Goal: Use online tool/utility: Utilize a website feature to perform a specific function

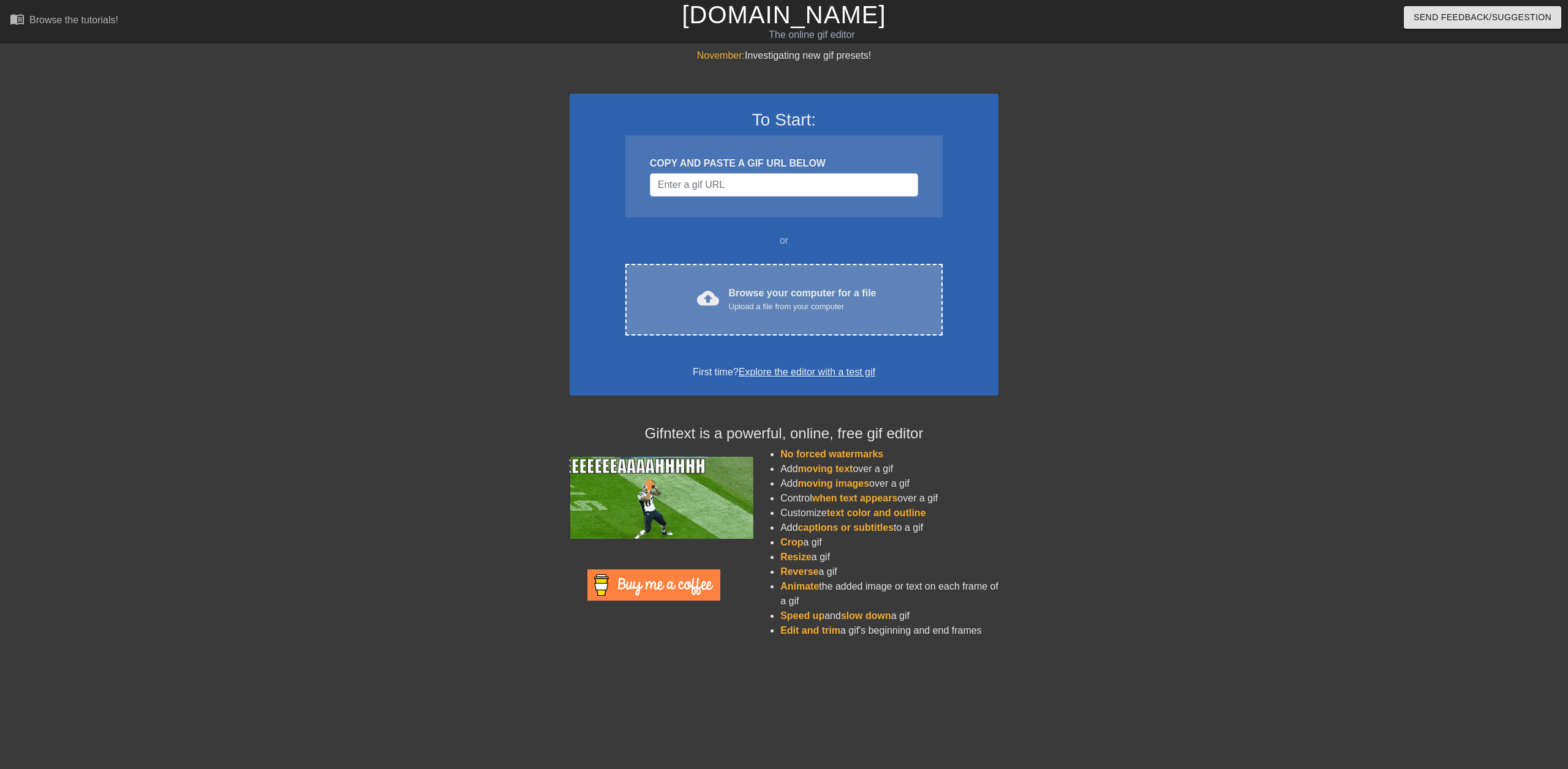
click at [778, 297] on div "Browse your computer for a file Upload a file from your computer" at bounding box center [802, 299] width 148 height 27
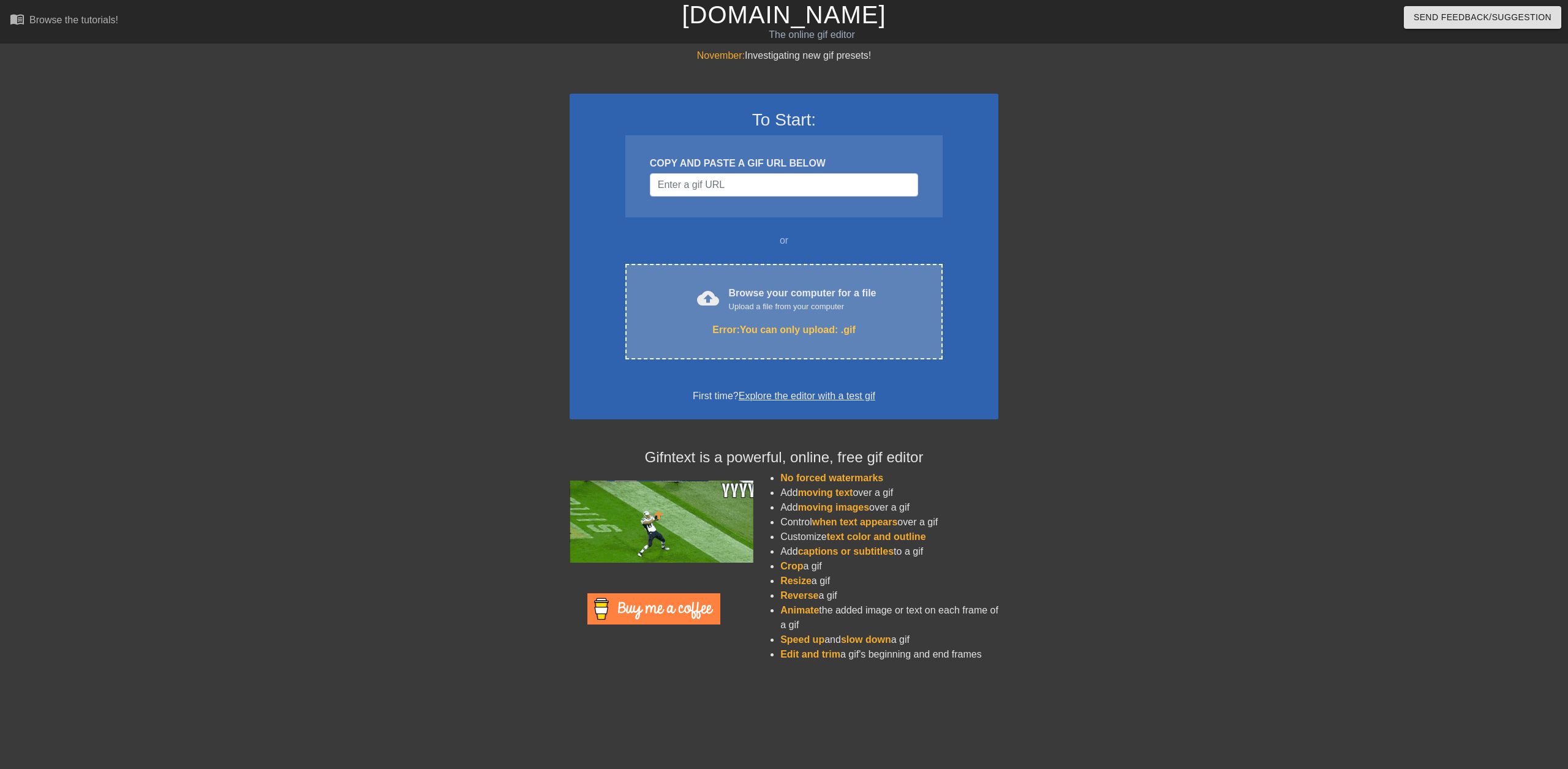
click at [691, 319] on div "cloud_upload Browse your computer for a file Upload a file from your computer E…" at bounding box center [784, 311] width 317 height 96
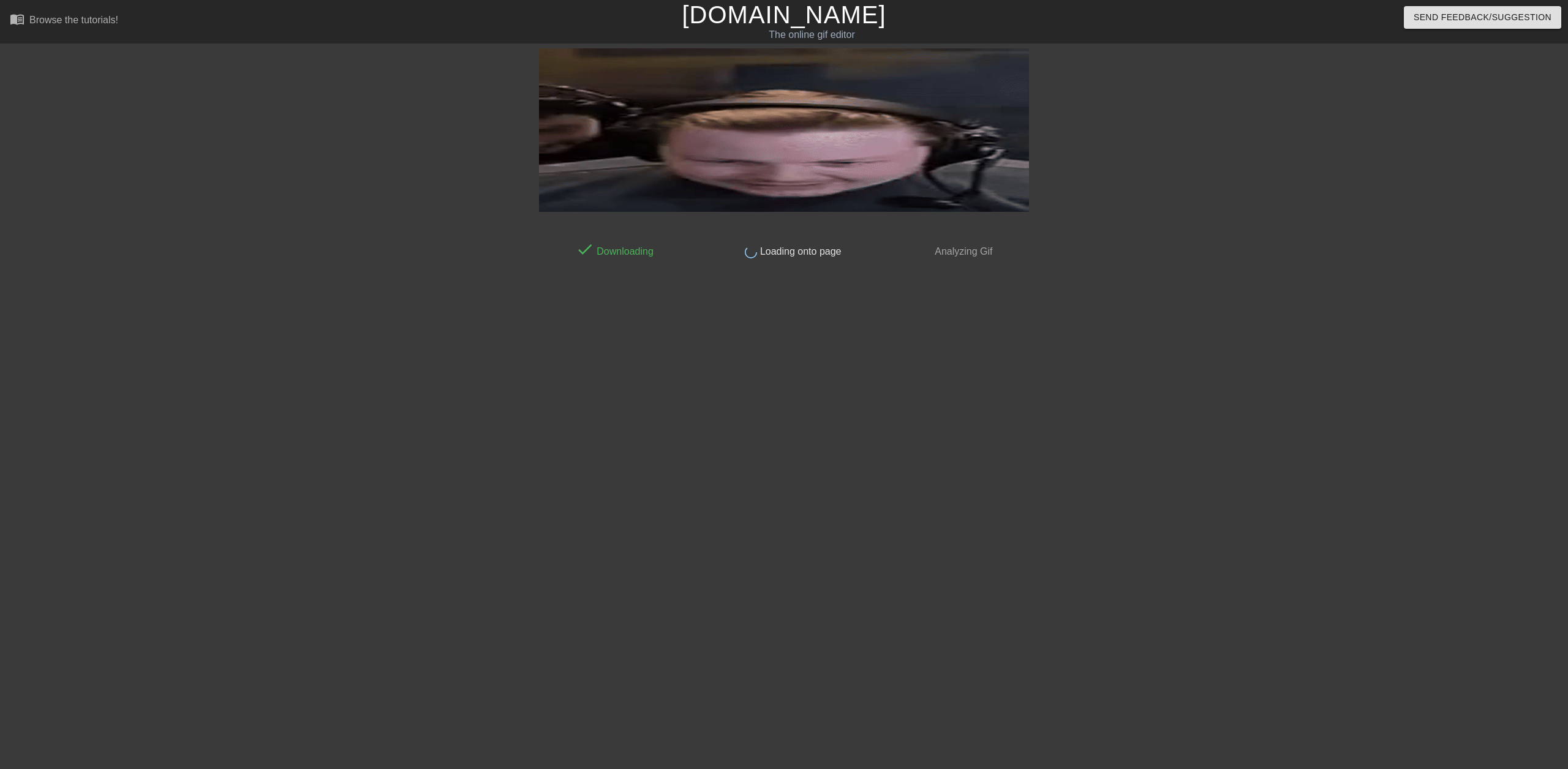
click at [1184, 421] on html "menu_book Browse the tutorials! [DOMAIN_NAME] The online gif editor Send Feedba…" at bounding box center [784, 210] width 1568 height 421
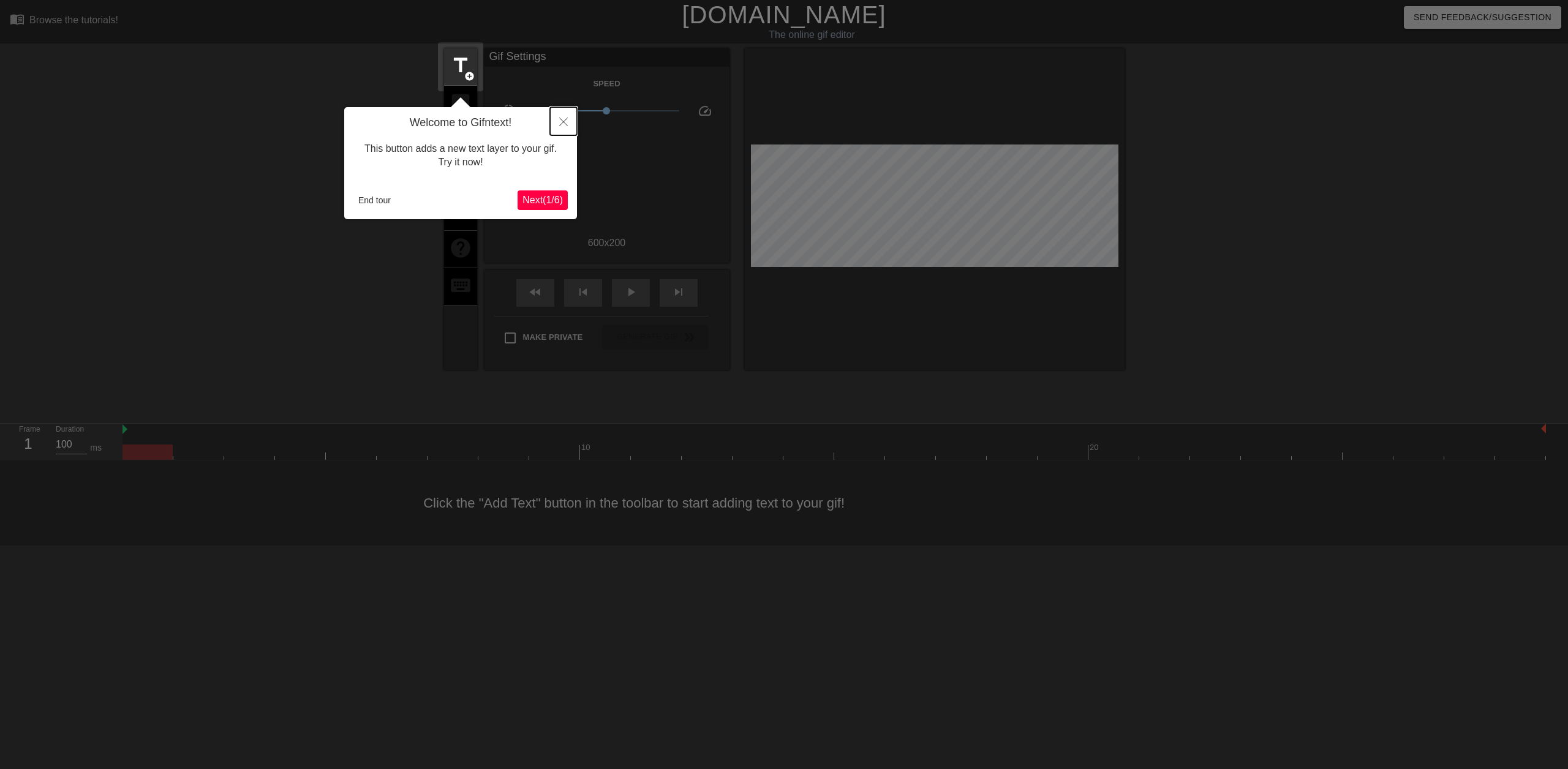
click at [564, 125] on icon "Close" at bounding box center [563, 122] width 8 height 8
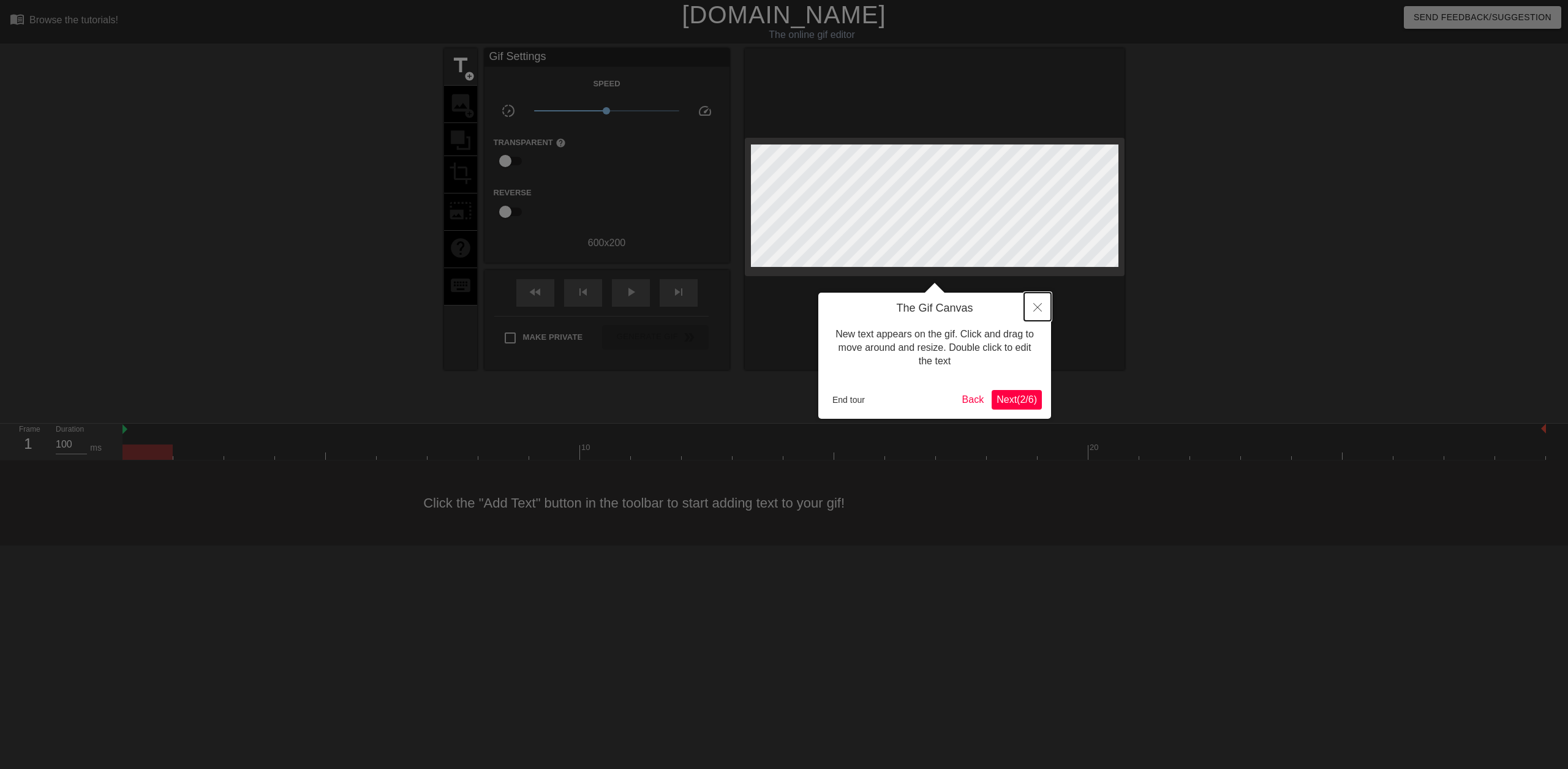
click at [1036, 310] on icon "Close" at bounding box center [1037, 307] width 8 height 8
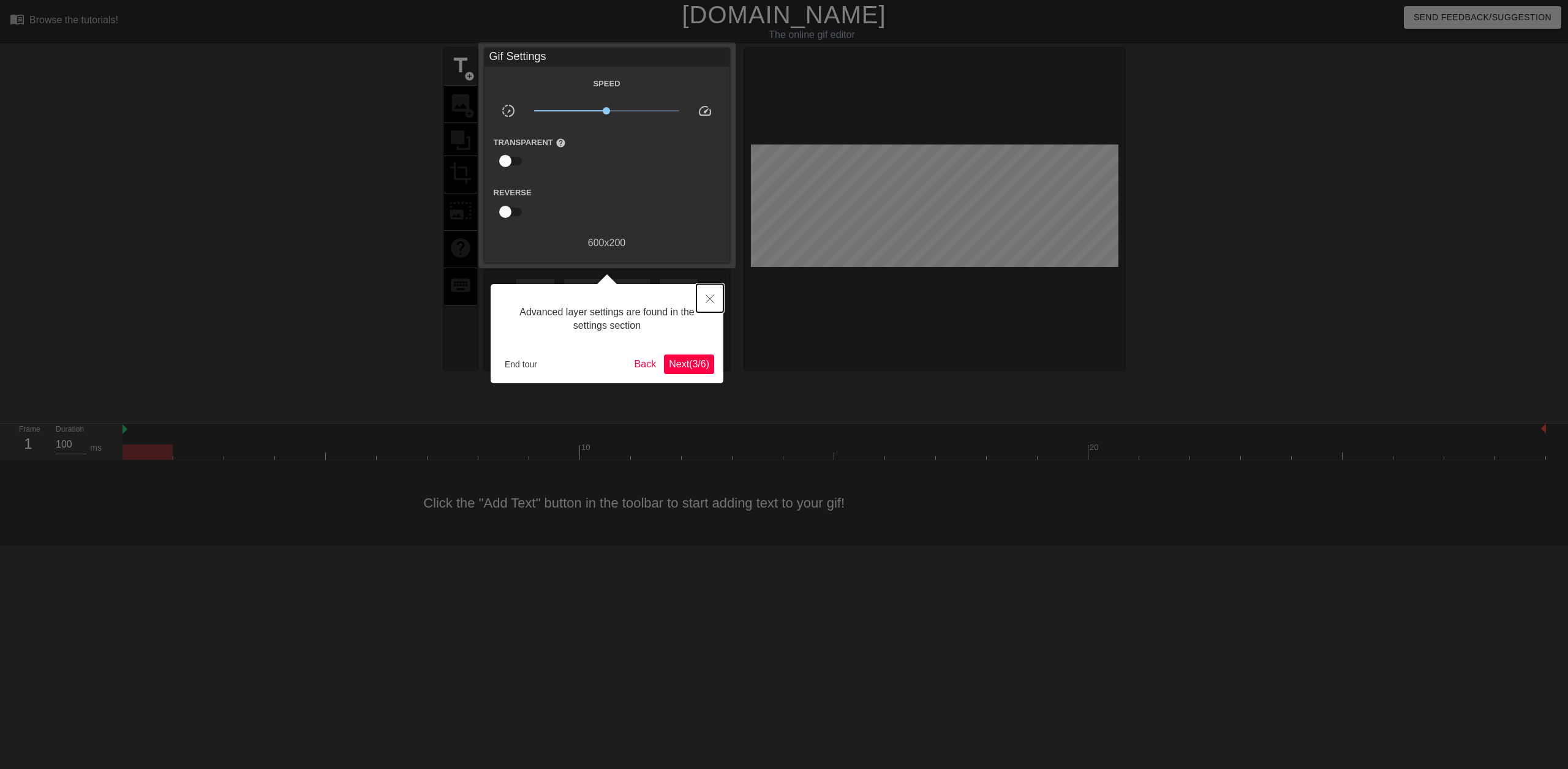
click at [710, 301] on icon "Close" at bounding box center [709, 298] width 8 height 8
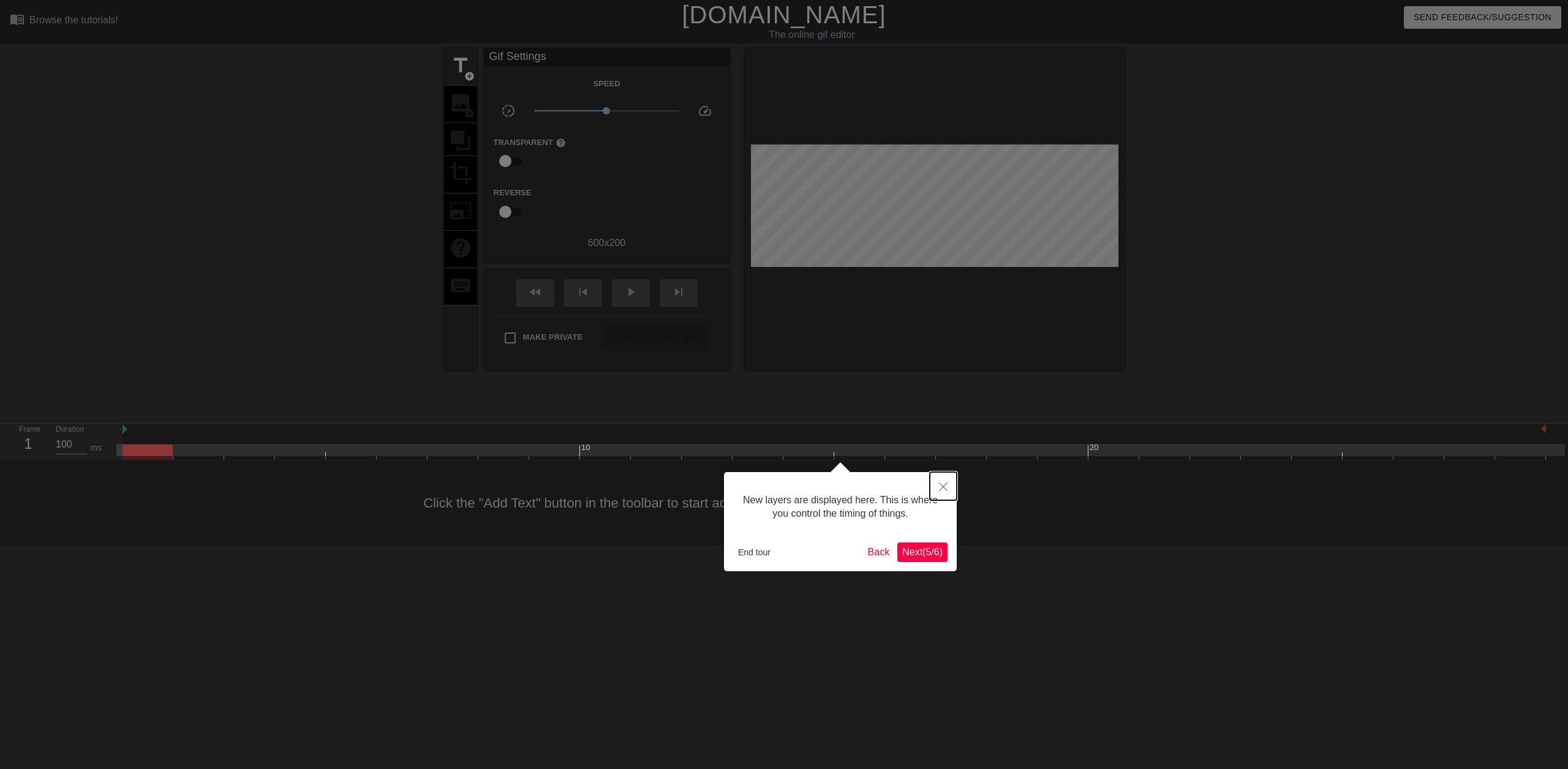
click at [943, 492] on button "Close" at bounding box center [943, 485] width 27 height 28
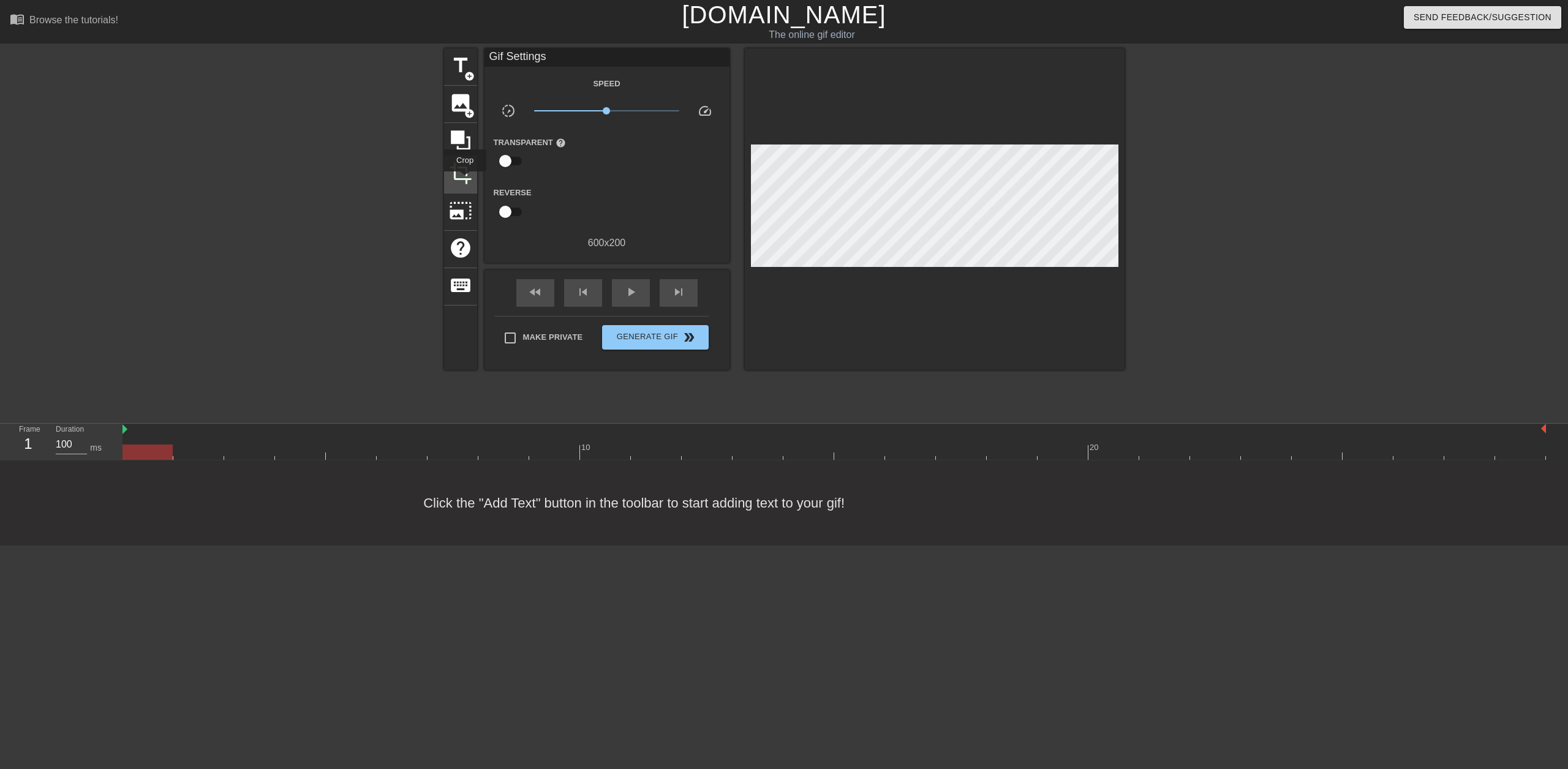
click at [465, 180] on span "crop" at bounding box center [460, 173] width 23 height 23
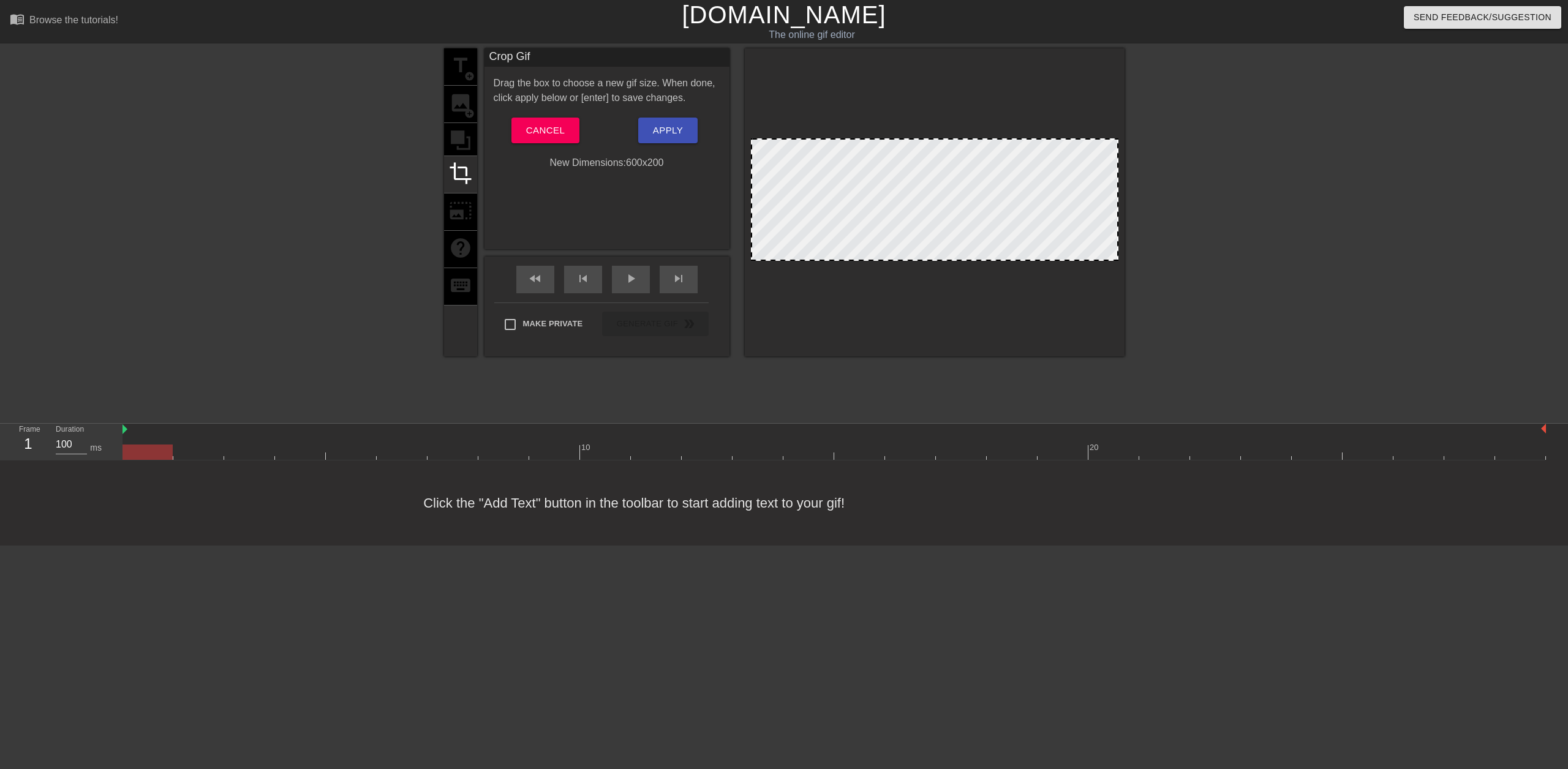
click at [463, 210] on div "title add_circle image add_circle crop photo_size_select_large help keyboard" at bounding box center [460, 202] width 33 height 308
click at [522, 131] on button "Cancel" at bounding box center [545, 131] width 68 height 26
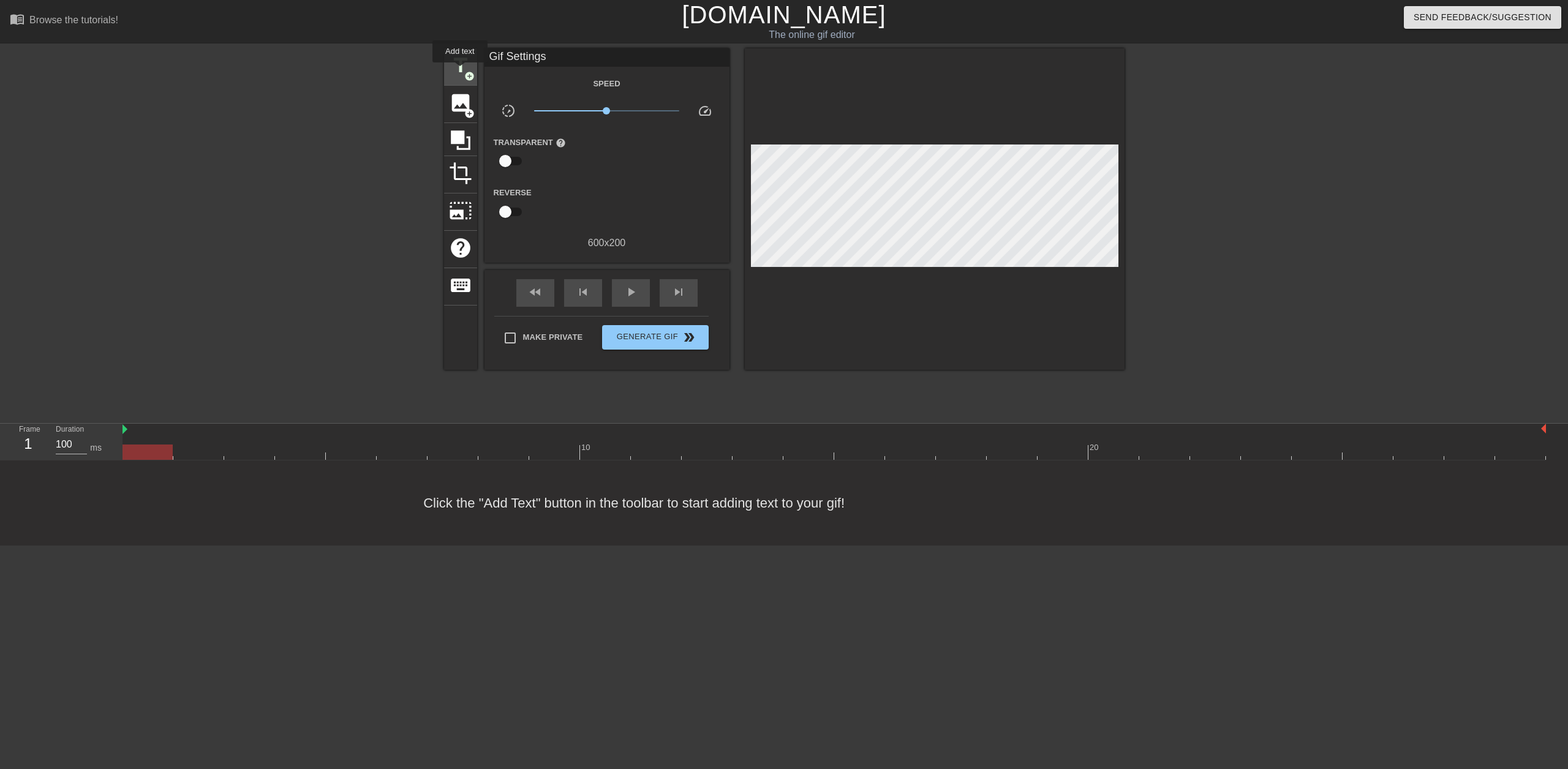
click at [460, 61] on span "title" at bounding box center [460, 65] width 23 height 23
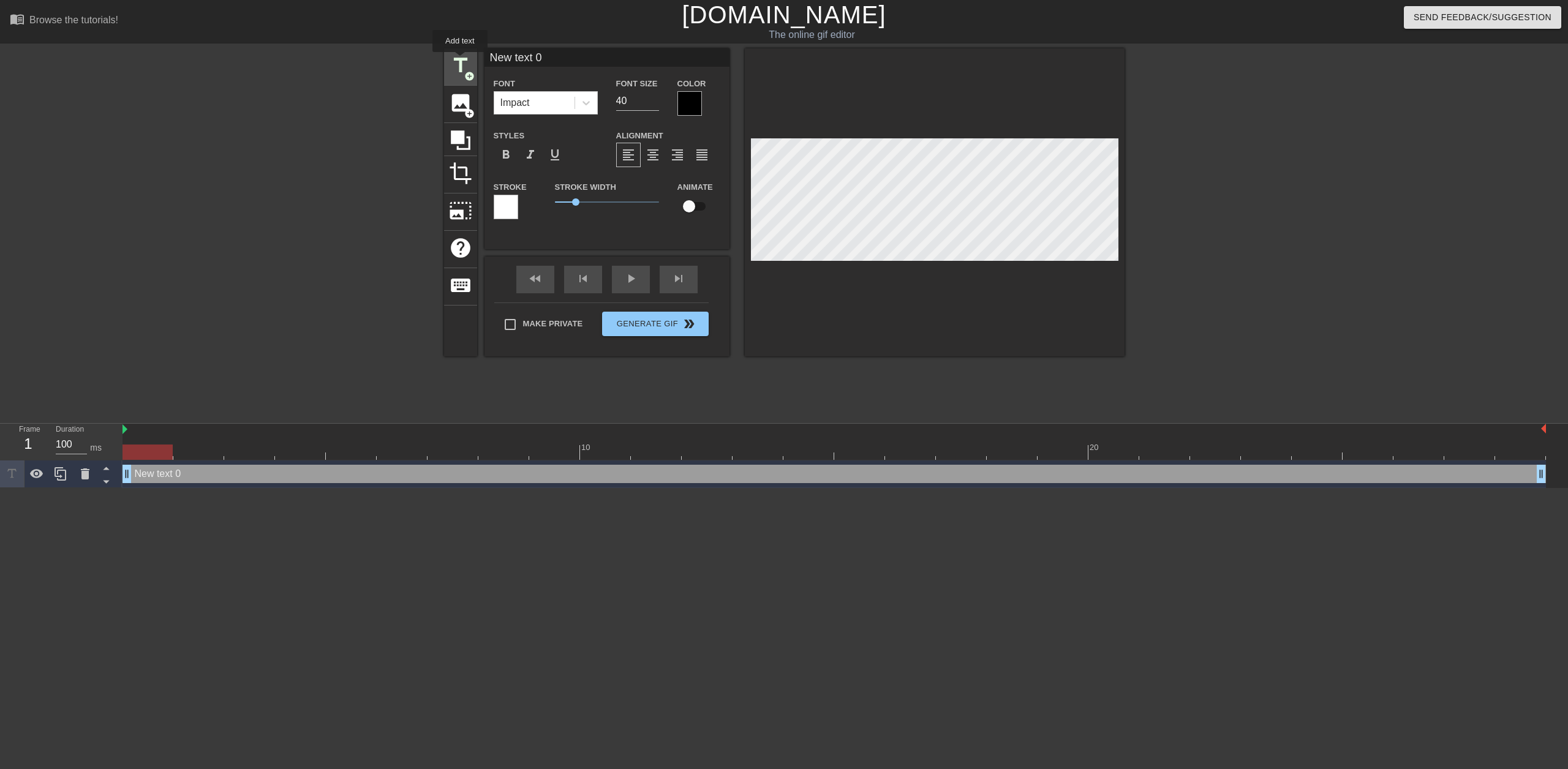
scroll to position [0, 0]
click at [659, 157] on span "format_align_center" at bounding box center [652, 154] width 15 height 15
click at [509, 157] on span "format_bold" at bounding box center [506, 154] width 15 height 15
click at [696, 100] on div at bounding box center [690, 103] width 24 height 24
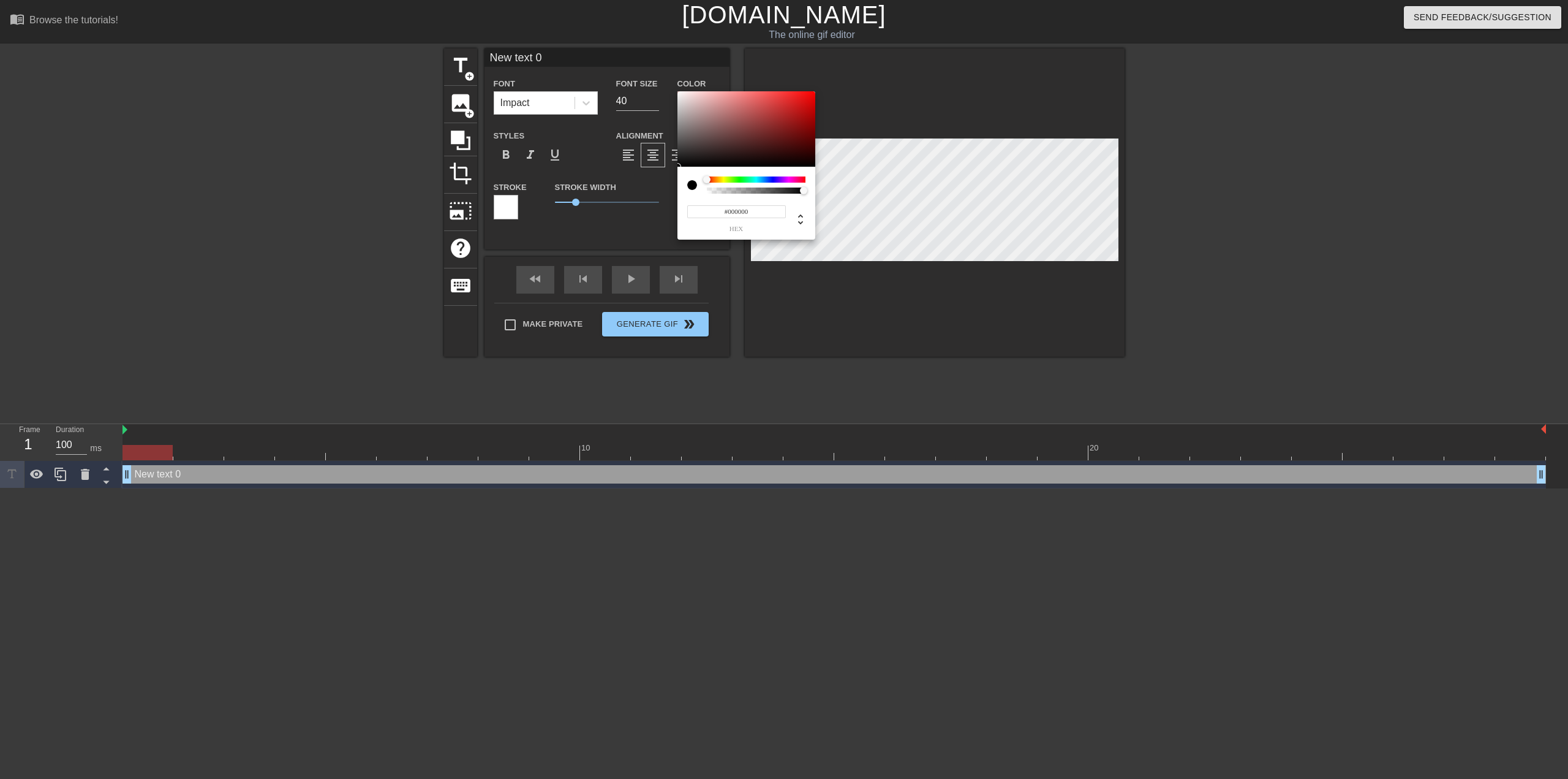
type input "0"
drag, startPoint x: 805, startPoint y: 191, endPoint x: 675, endPoint y: 192, distance: 130.0
click at [675, 192] on div "0 r 0 g 0 b 0 a" at bounding box center [784, 390] width 1568 height 779
type input "1"
click at [808, 194] on div at bounding box center [808, 191] width 8 height 8
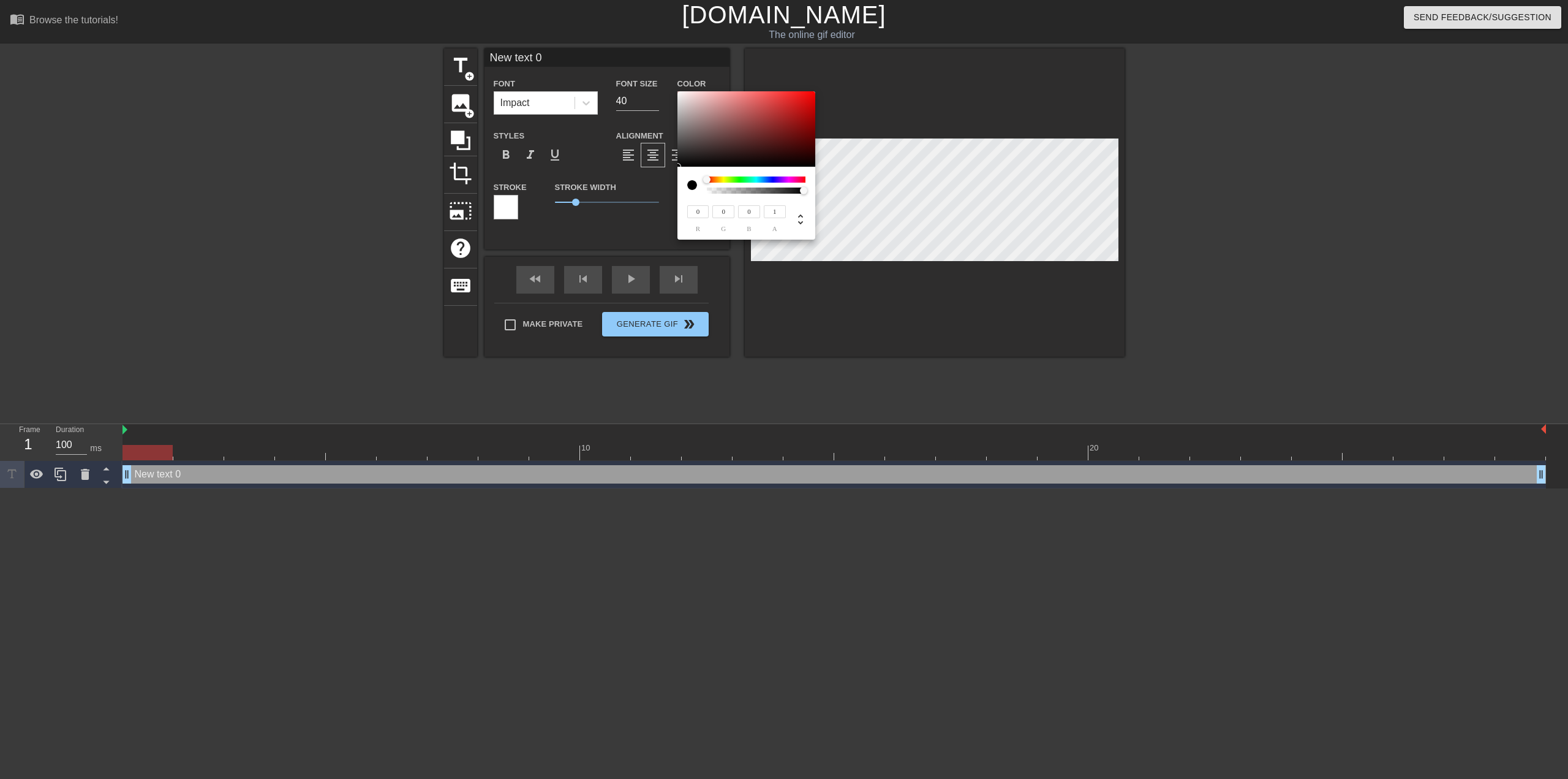
drag, startPoint x: 705, startPoint y: 214, endPoint x: 695, endPoint y: 213, distance: 10.0
click at [695, 213] on input "0" at bounding box center [698, 211] width 22 height 13
type input "255"
drag, startPoint x: 729, startPoint y: 210, endPoint x: 709, endPoint y: 213, distance: 20.2
click at [709, 213] on div "0 g" at bounding box center [721, 218] width 26 height 29
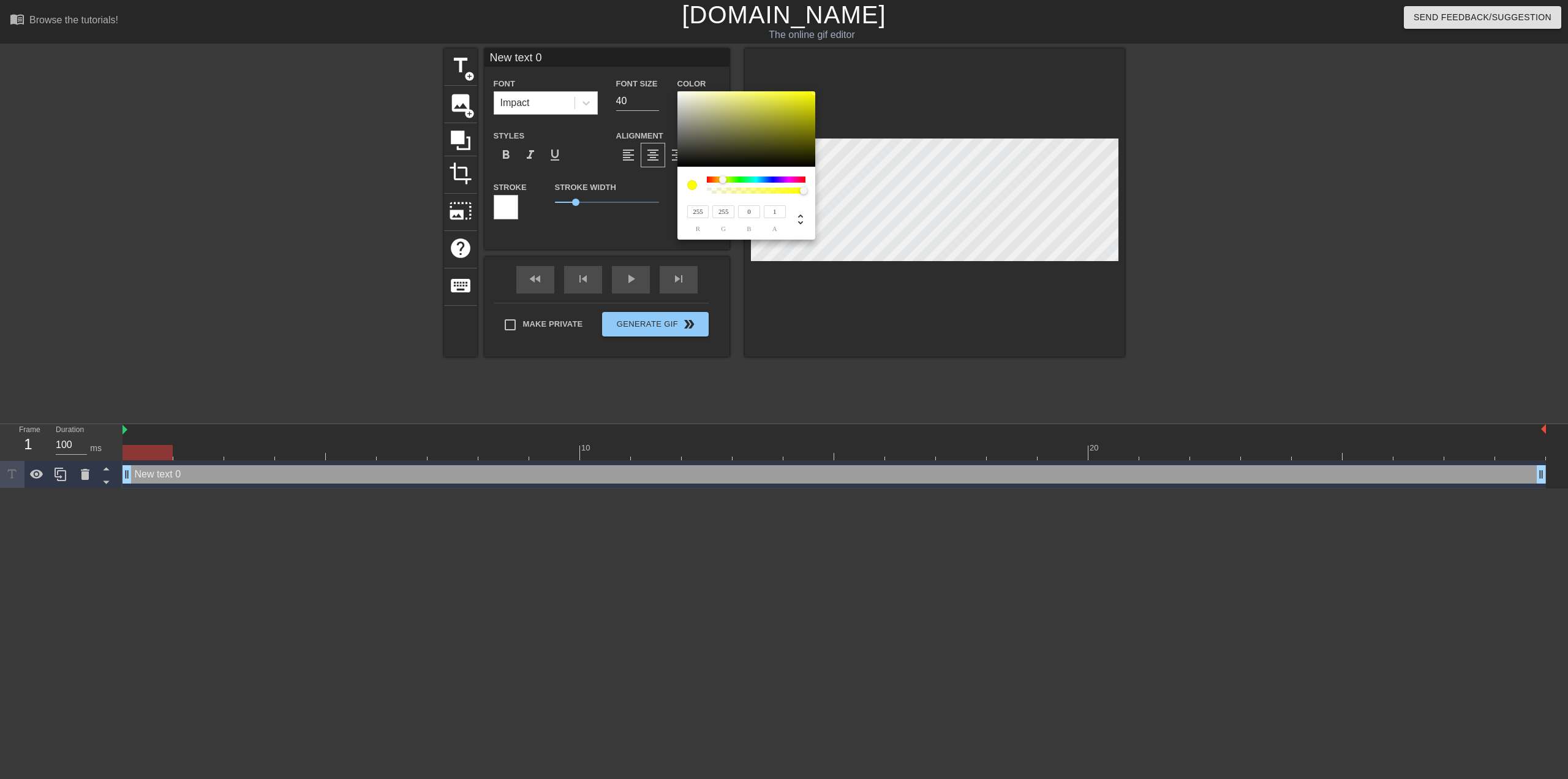
type input "255"
drag, startPoint x: 753, startPoint y: 210, endPoint x: 730, endPoint y: 209, distance: 23.0
click at [730, 209] on div "255 r 255 g 0 b 1 a" at bounding box center [735, 218] width 102 height 29
type input "255"
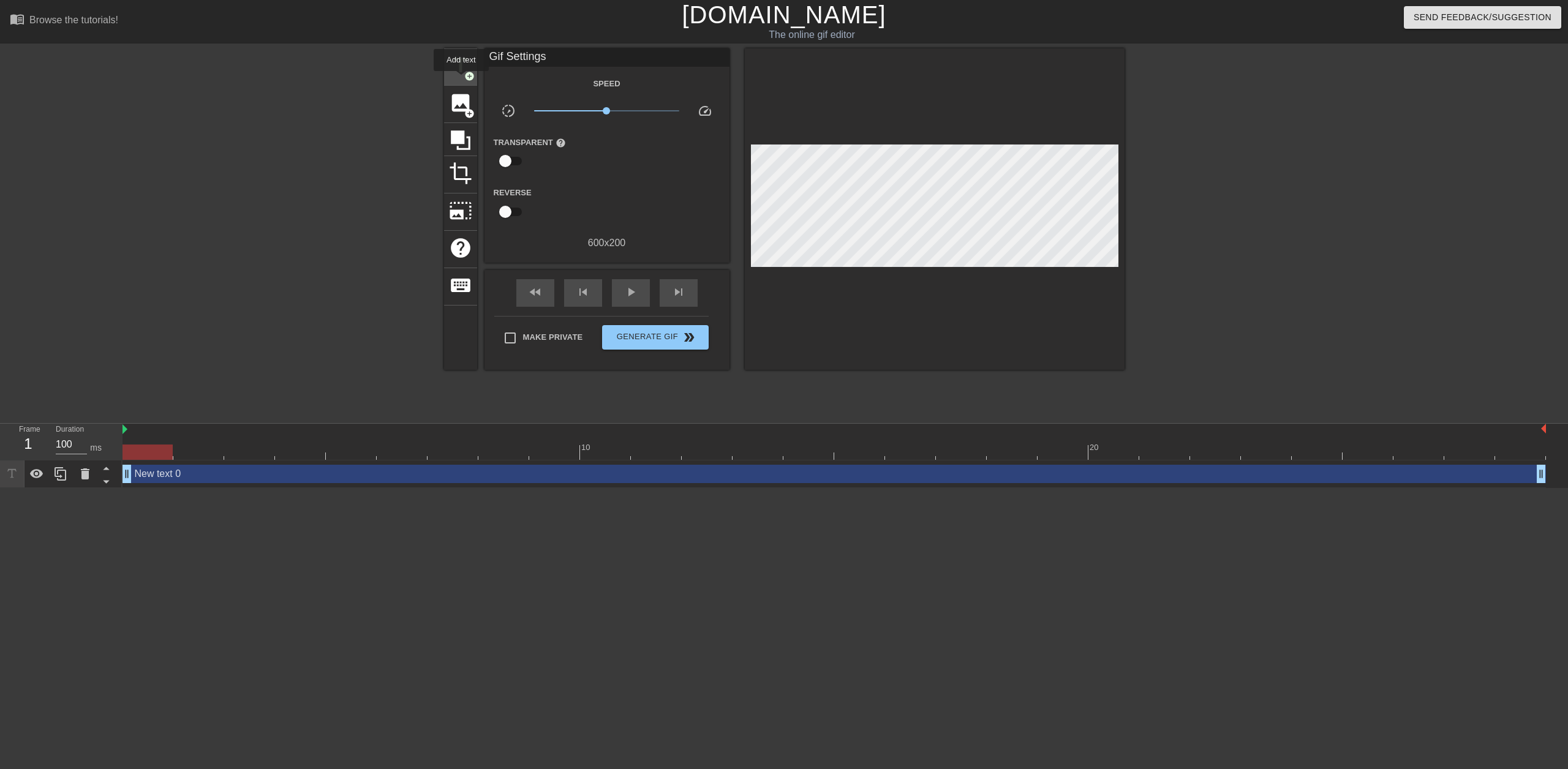
click at [461, 79] on div "title add_circle" at bounding box center [460, 67] width 33 height 37
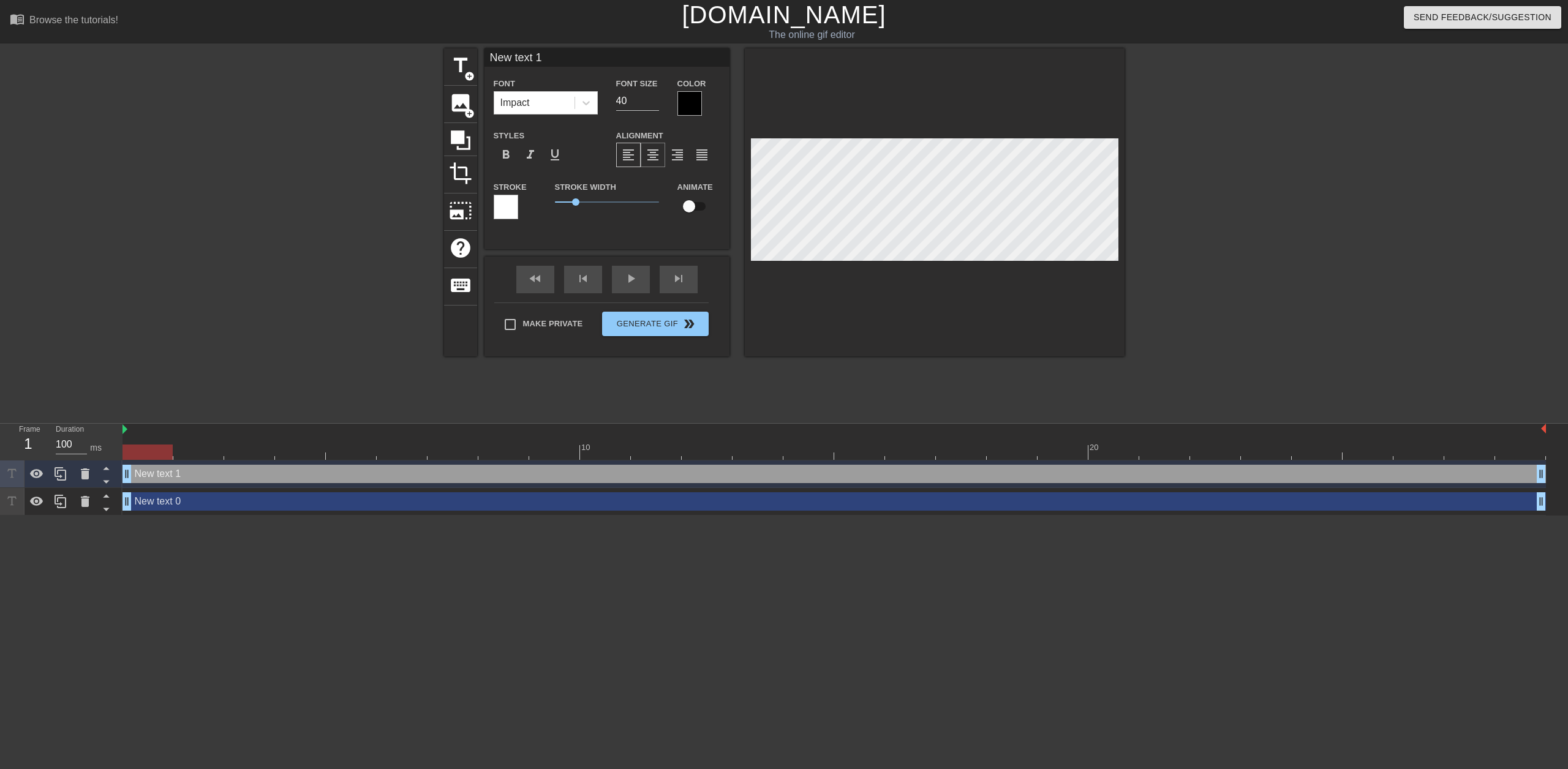
click at [650, 157] on span "format_align_center" at bounding box center [652, 154] width 15 height 15
type input "New text 1"
drag, startPoint x: 574, startPoint y: 200, endPoint x: 629, endPoint y: 206, distance: 55.3
click at [588, 209] on span "1.5" at bounding box center [607, 202] width 104 height 15
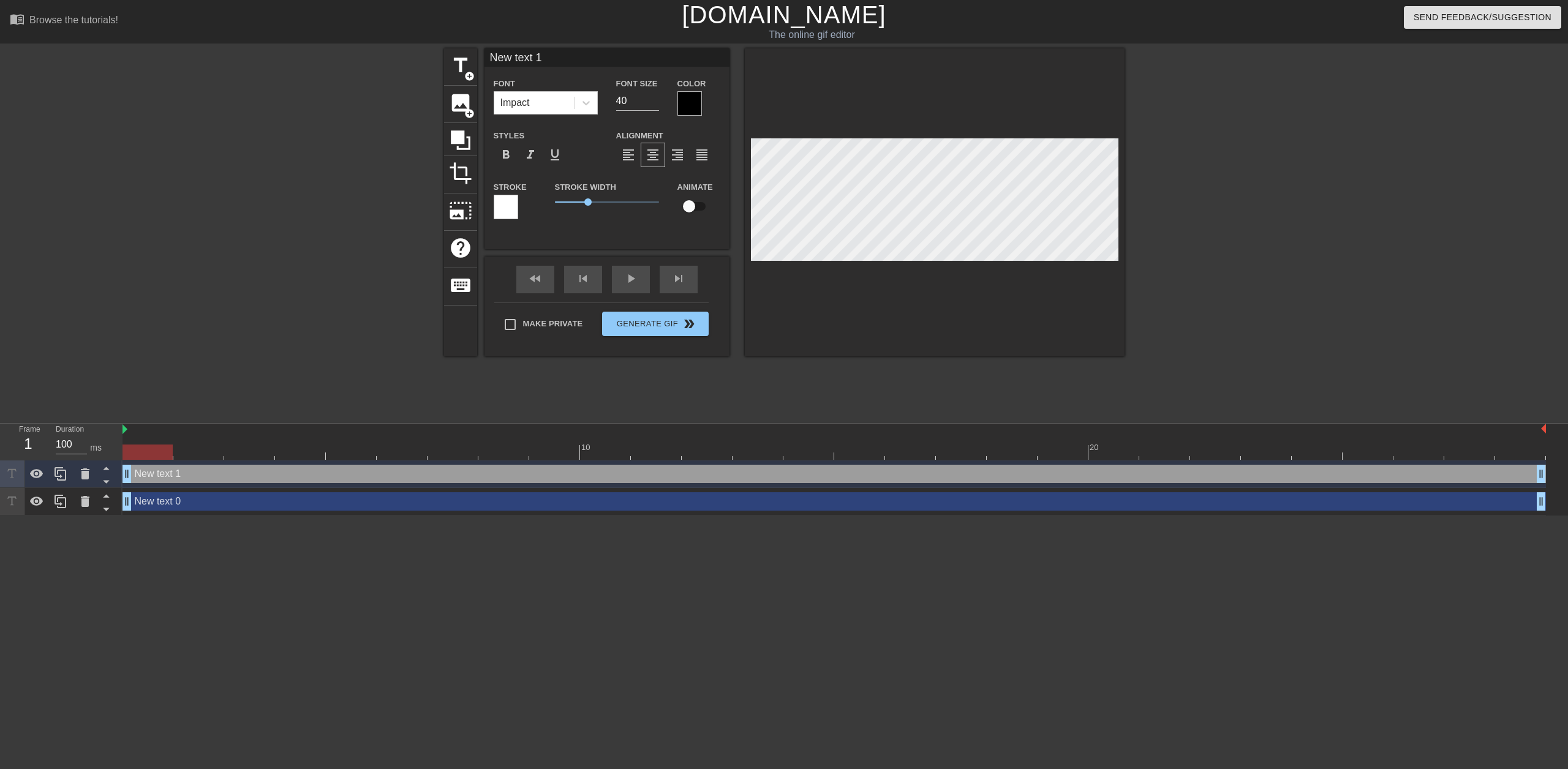
click at [696, 205] on input "checkbox" at bounding box center [688, 206] width 70 height 23
click at [696, 206] on input "checkbox" at bounding box center [700, 206] width 70 height 23
checkbox input "false"
click at [83, 474] on icon at bounding box center [85, 474] width 8 height 11
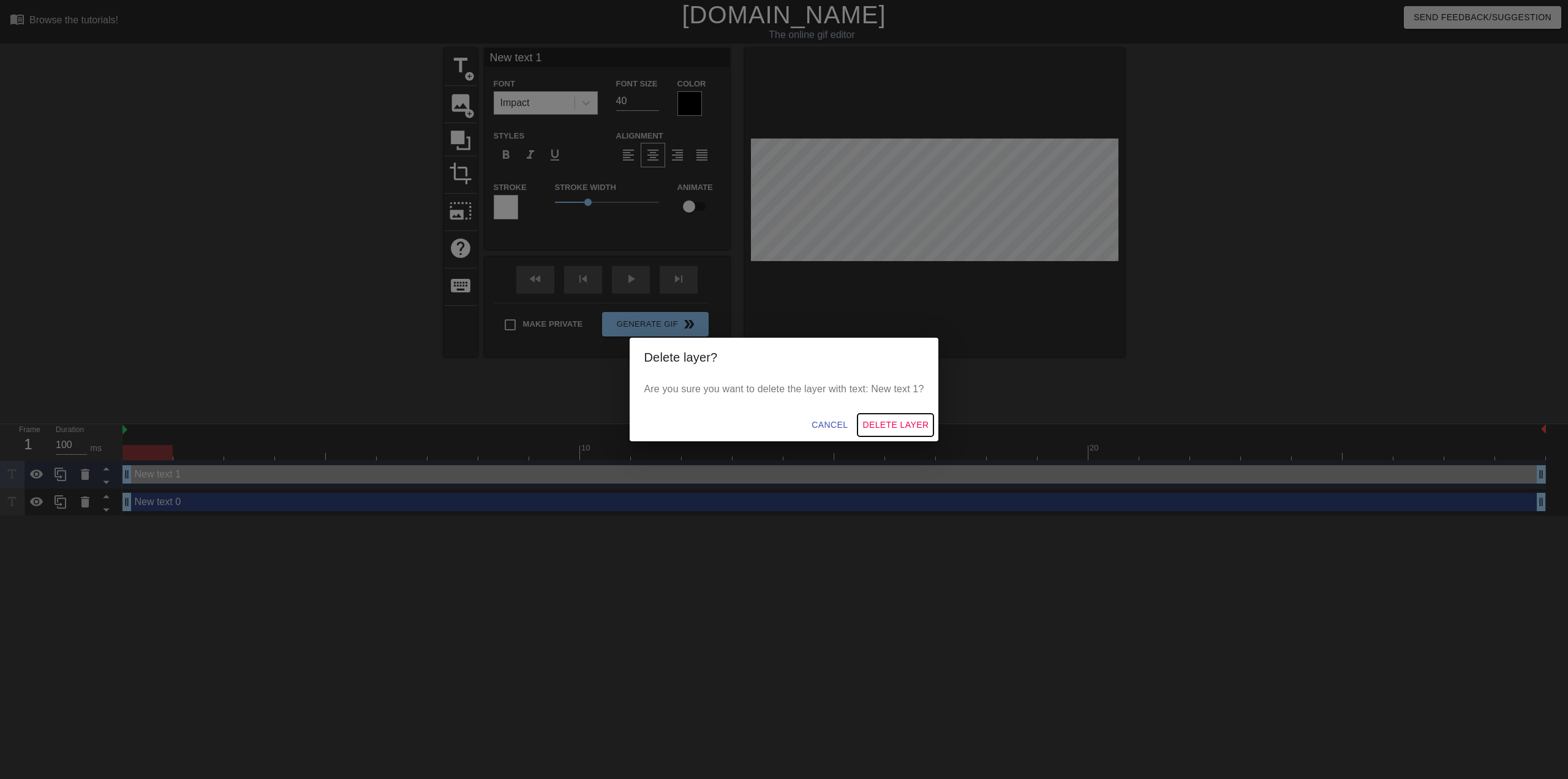
click at [877, 419] on span "Delete Layer" at bounding box center [895, 425] width 66 height 15
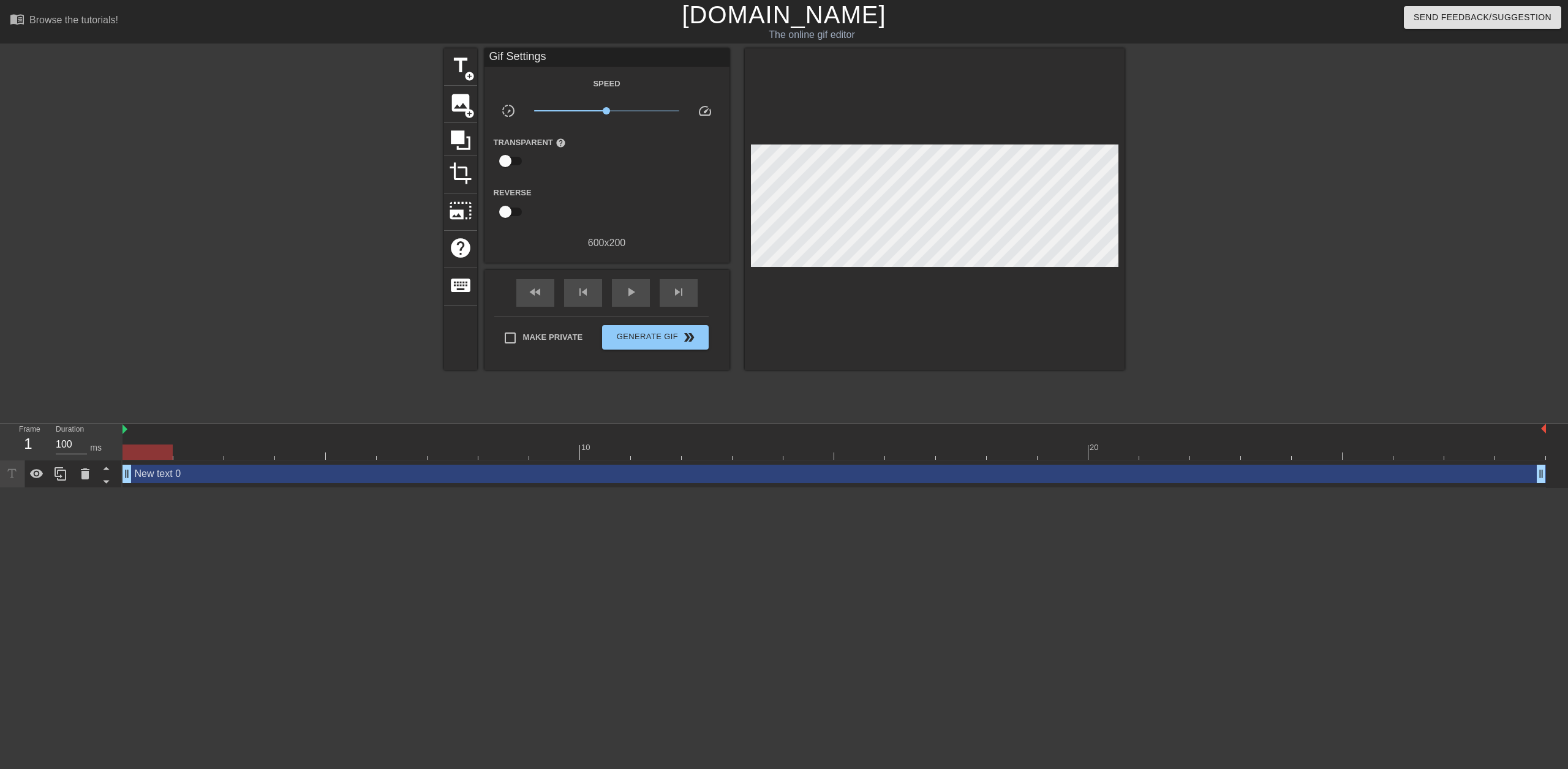
click at [177, 480] on div "New text 0 drag_handle drag_handle" at bounding box center [834, 474] width 1423 height 18
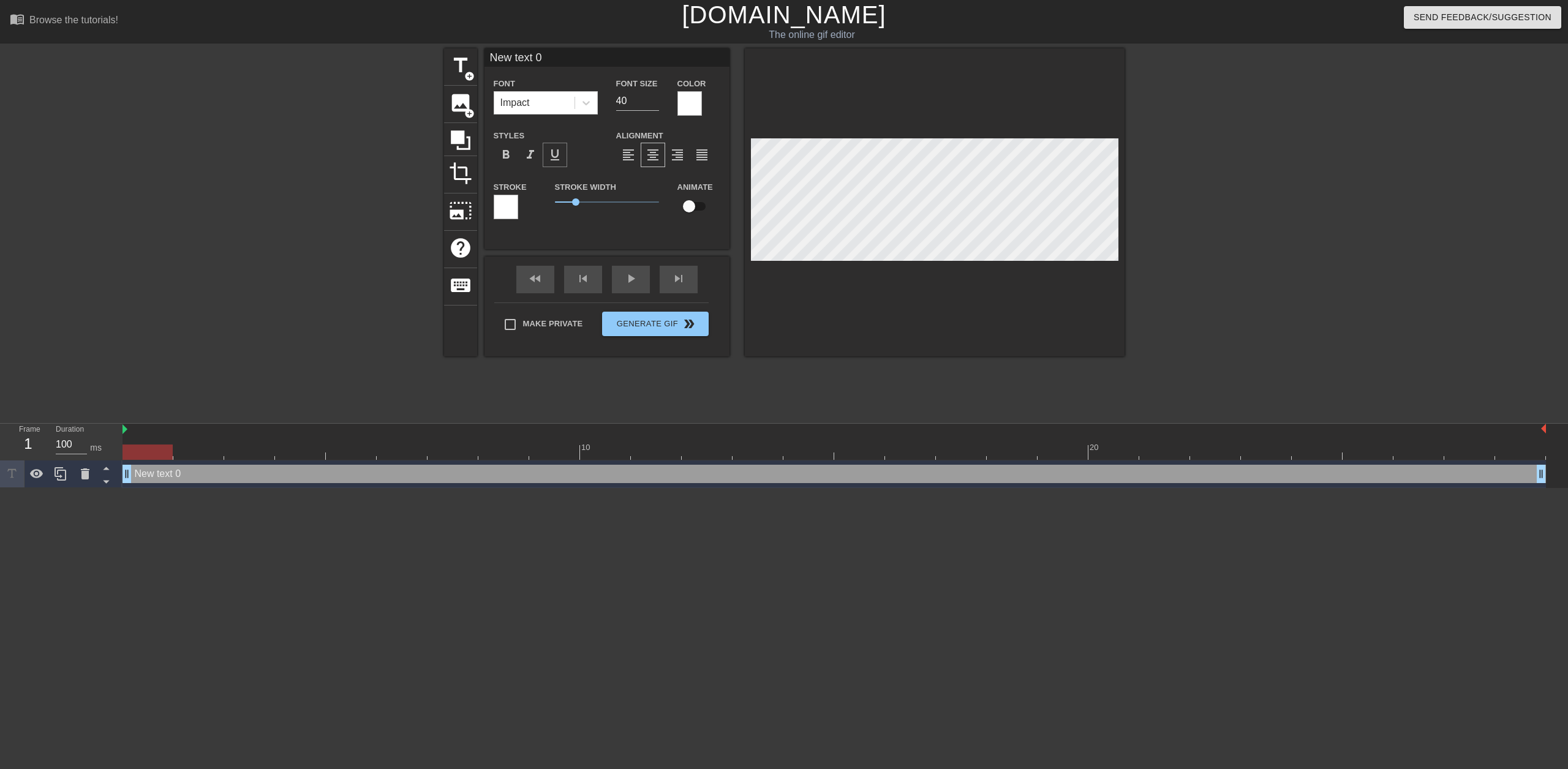
click at [548, 151] on span "format_underline" at bounding box center [555, 154] width 15 height 15
click at [552, 155] on span "format_underline" at bounding box center [555, 154] width 15 height 15
click at [499, 203] on div at bounding box center [506, 207] width 24 height 24
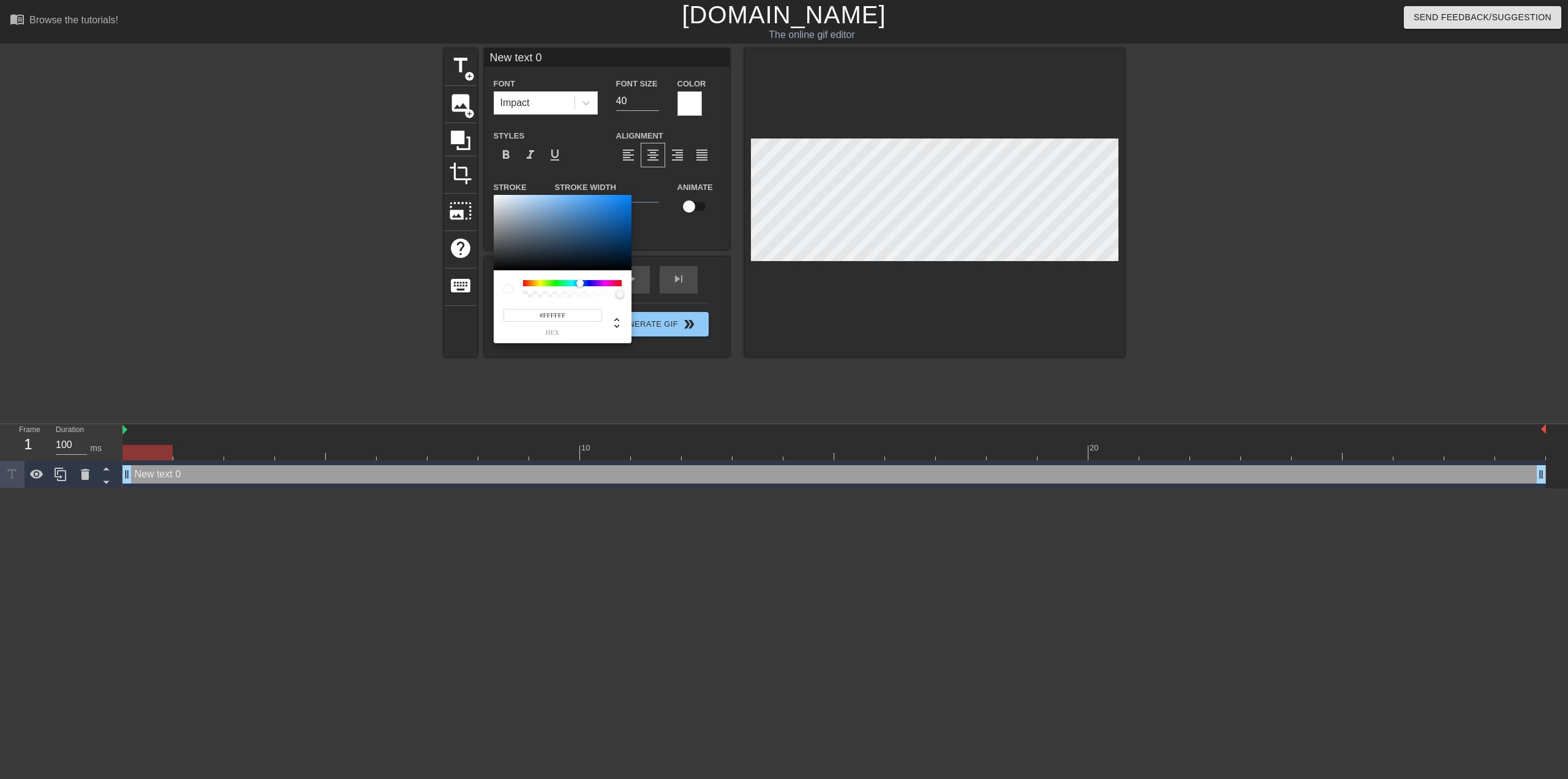
drag, startPoint x: 524, startPoint y: 283, endPoint x: 593, endPoint y: 278, distance: 69.2
click at [593, 278] on div "#FFFFFF hex" at bounding box center [562, 306] width 138 height 73
drag, startPoint x: 593, startPoint y: 282, endPoint x: 623, endPoint y: 284, distance: 30.1
click at [623, 284] on div at bounding box center [621, 283] width 8 height 8
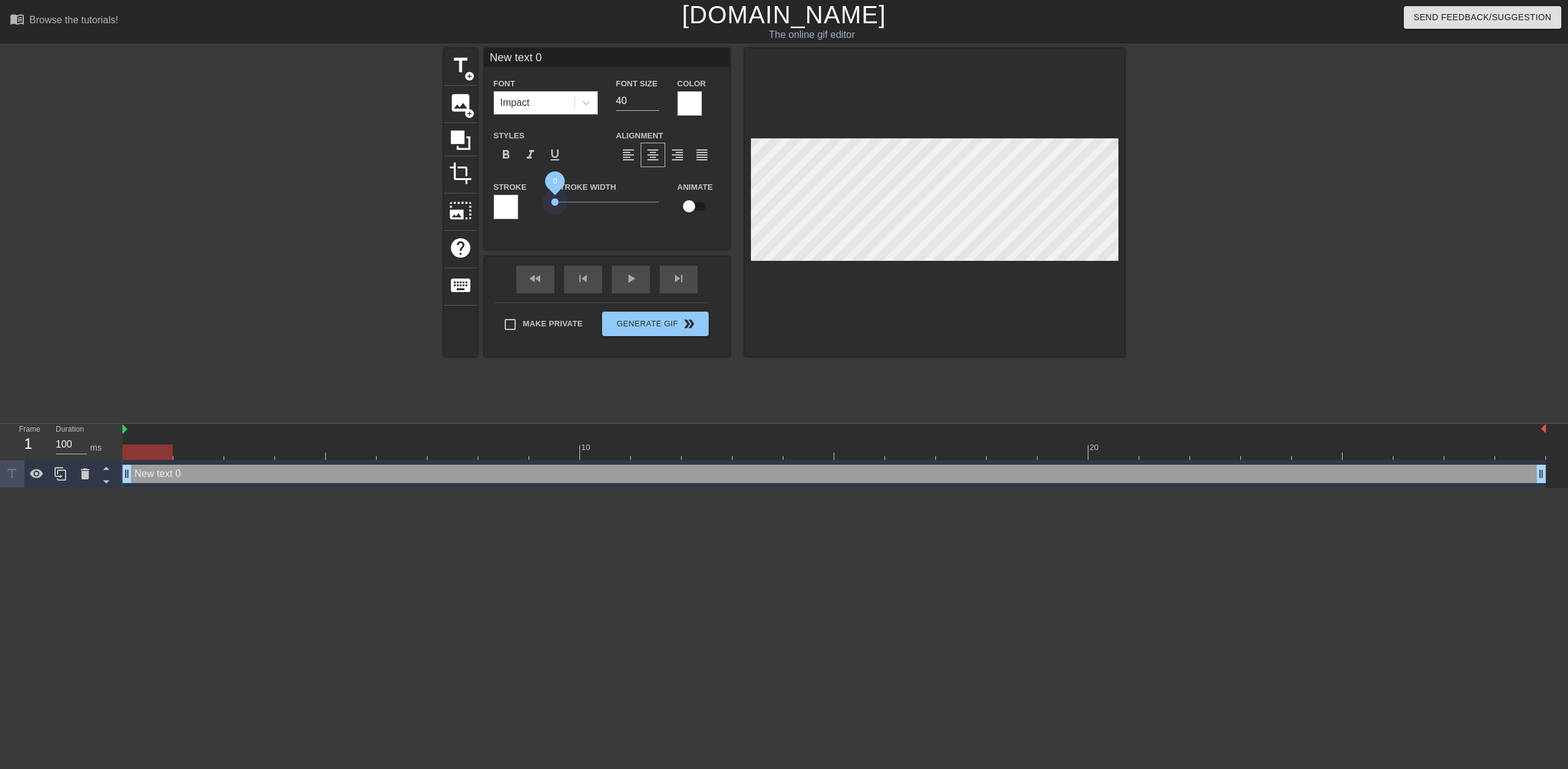
drag, startPoint x: 582, startPoint y: 200, endPoint x: 504, endPoint y: 212, distance: 78.9
click at [504, 212] on div "Stroke Stroke Width 0 Animate" at bounding box center [607, 205] width 245 height 50
click at [509, 209] on div at bounding box center [506, 207] width 24 height 24
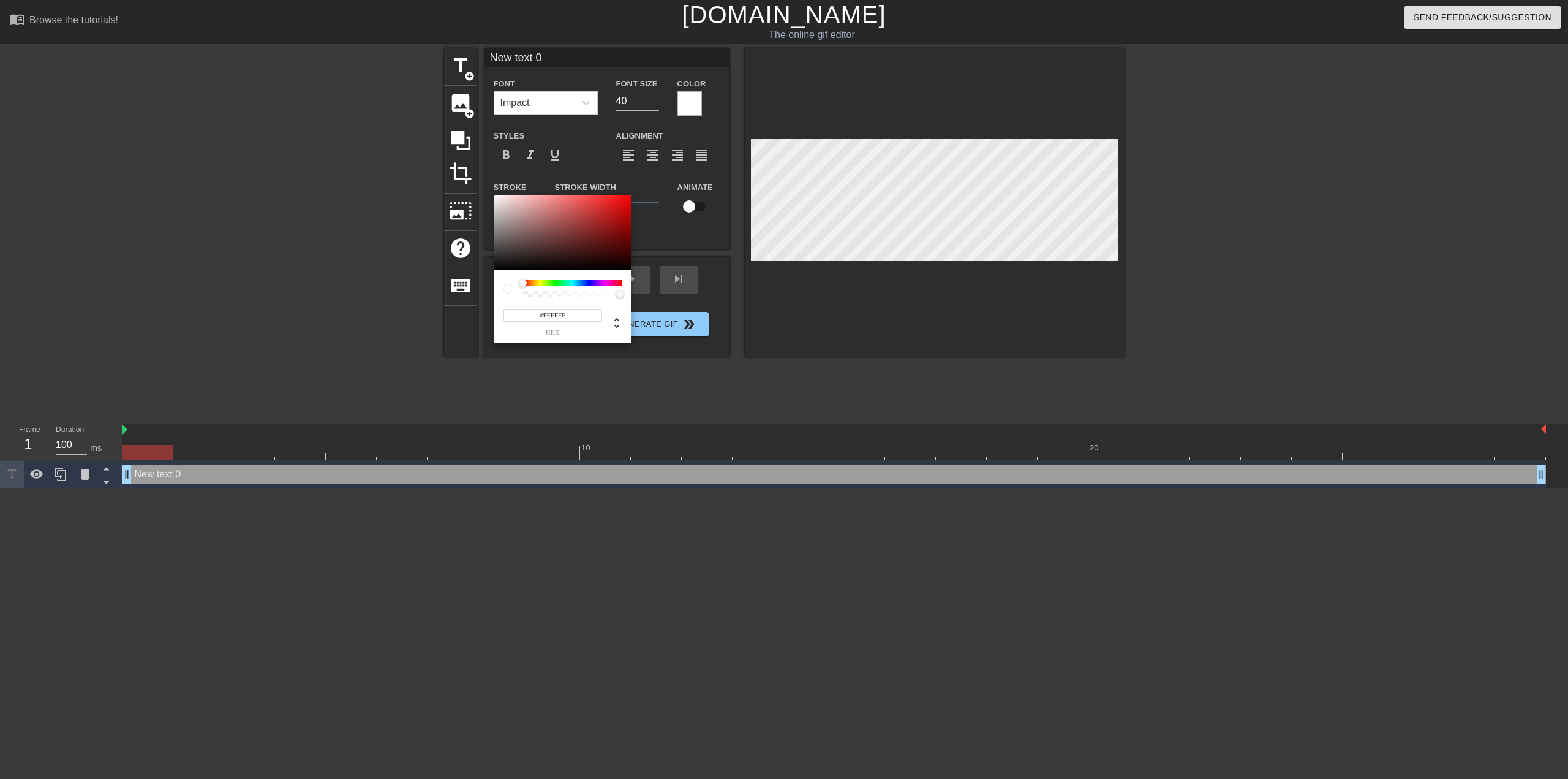
click at [507, 288] on div at bounding box center [508, 288] width 10 height 10
click at [617, 317] on icon at bounding box center [616, 322] width 15 height 15
drag, startPoint x: 571, startPoint y: 315, endPoint x: 538, endPoint y: 312, distance: 33.1
click at [538, 312] on div "255 r 255 g 255 b 1 a" at bounding box center [551, 321] width 102 height 29
drag, startPoint x: 533, startPoint y: 285, endPoint x: 502, endPoint y: 285, distance: 31.0
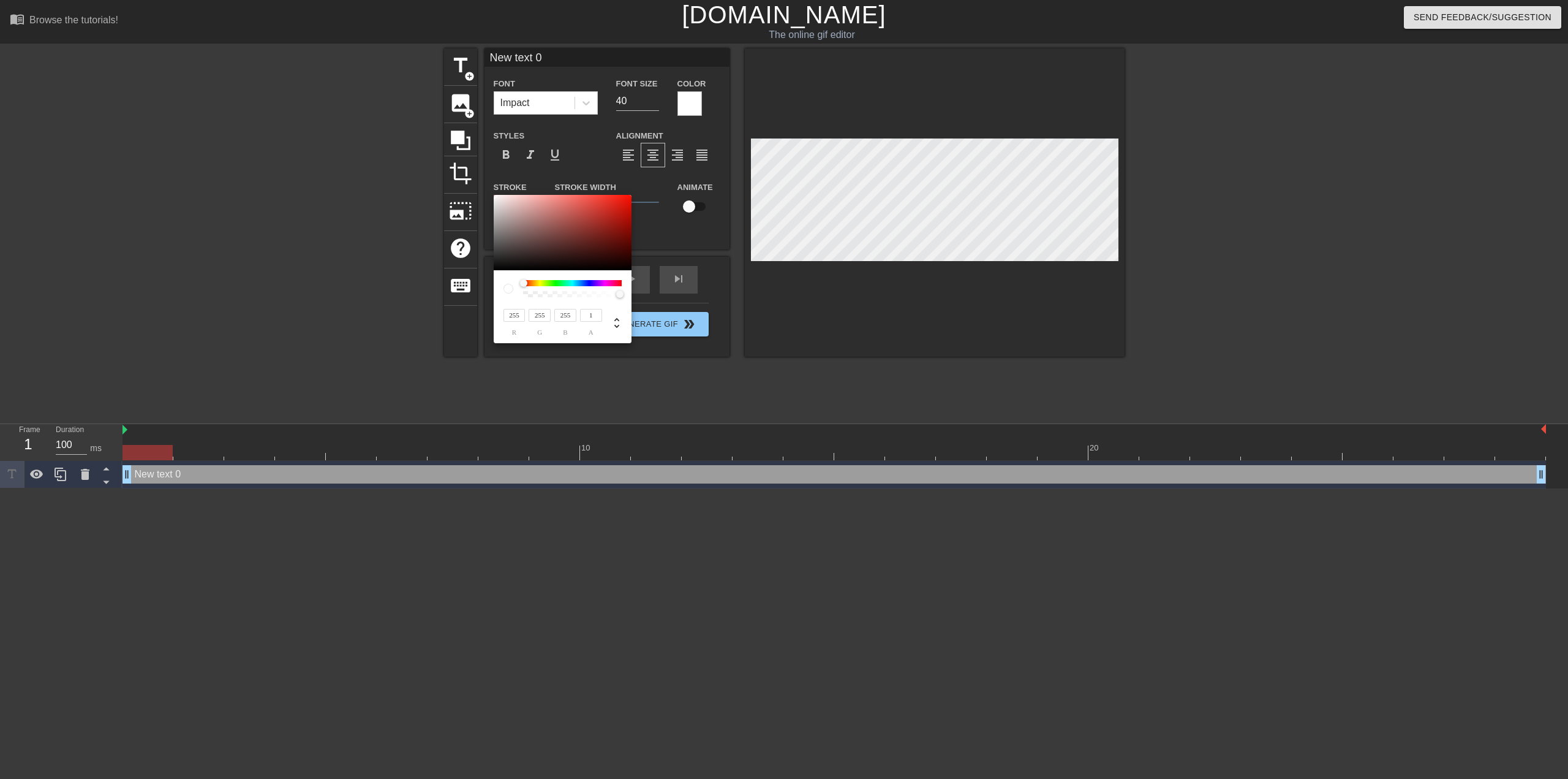
click at [503, 285] on div at bounding box center [562, 288] width 119 height 17
type input "19"
type input "18"
type input "19"
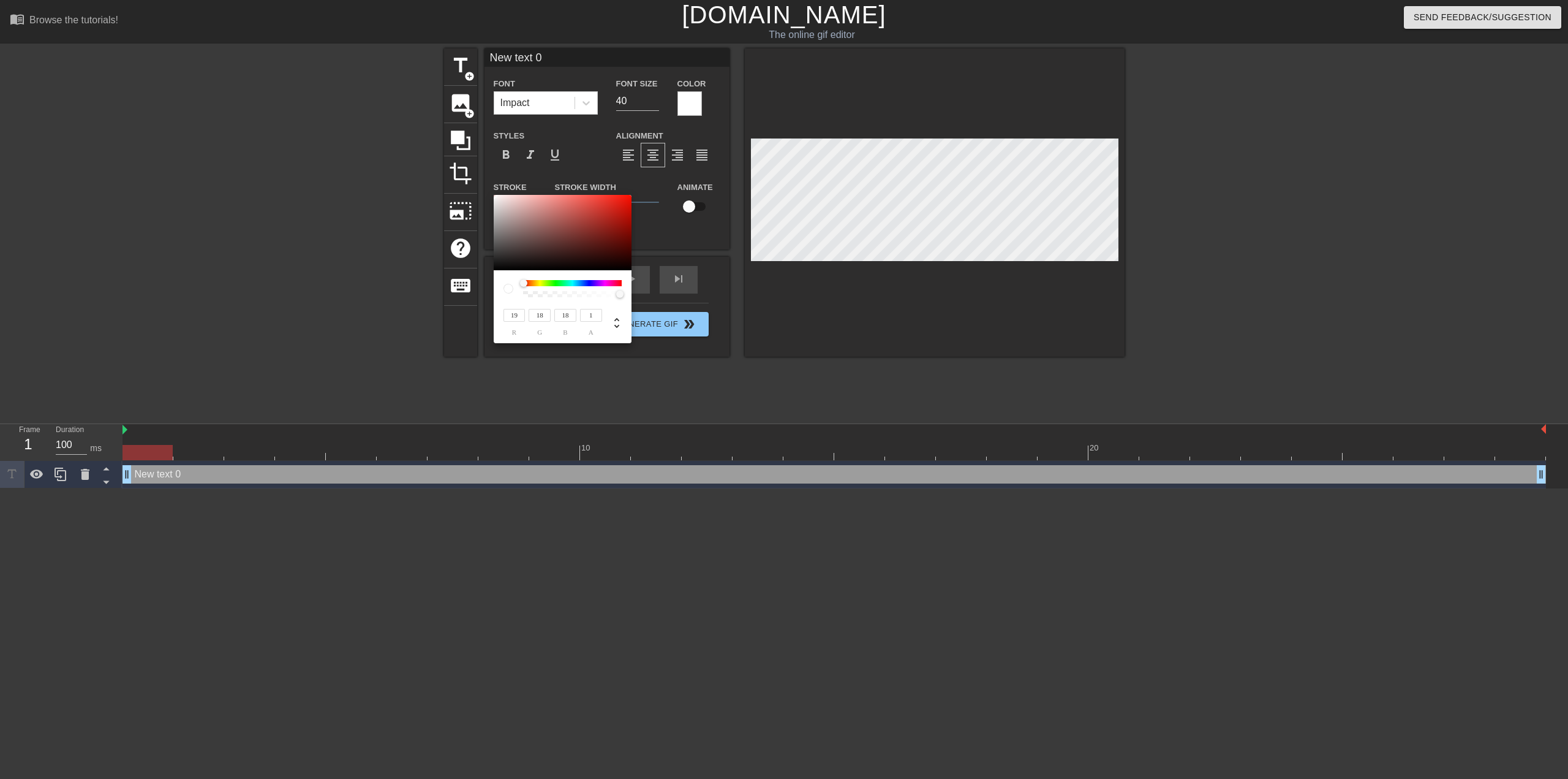
type input "19"
type input "15"
type input "9"
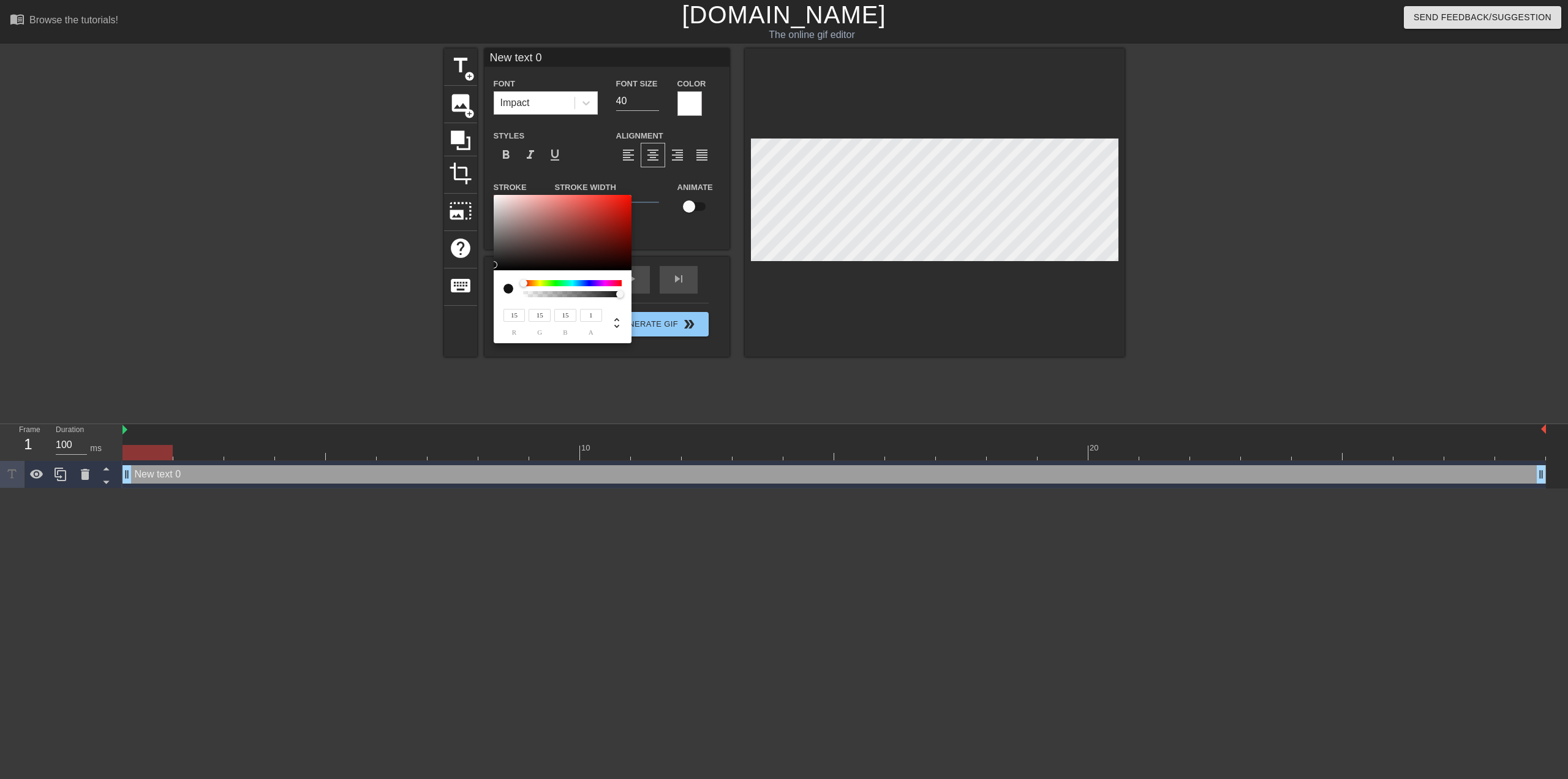
type input "9"
type input "5"
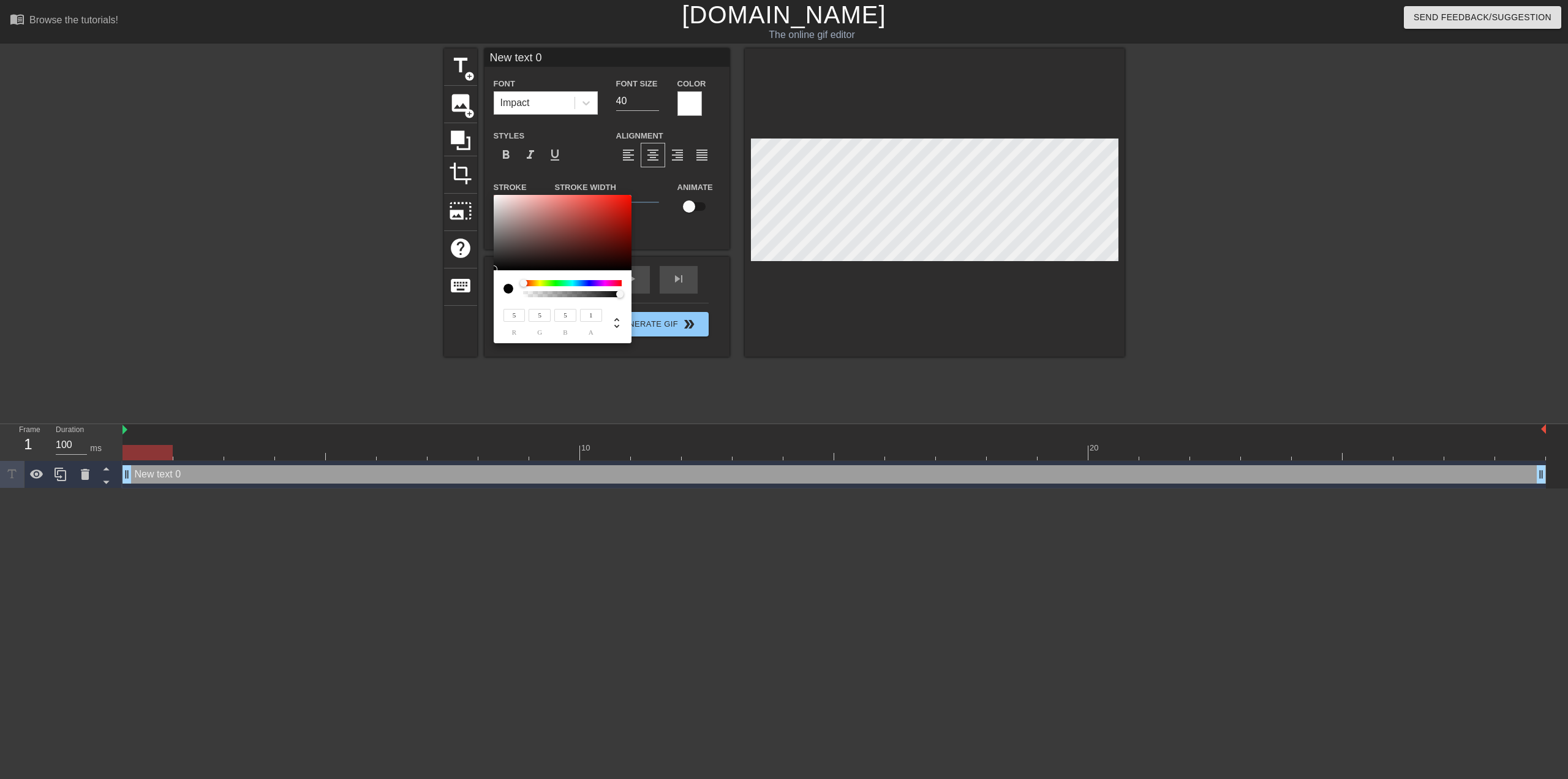
type input "3"
type input "0"
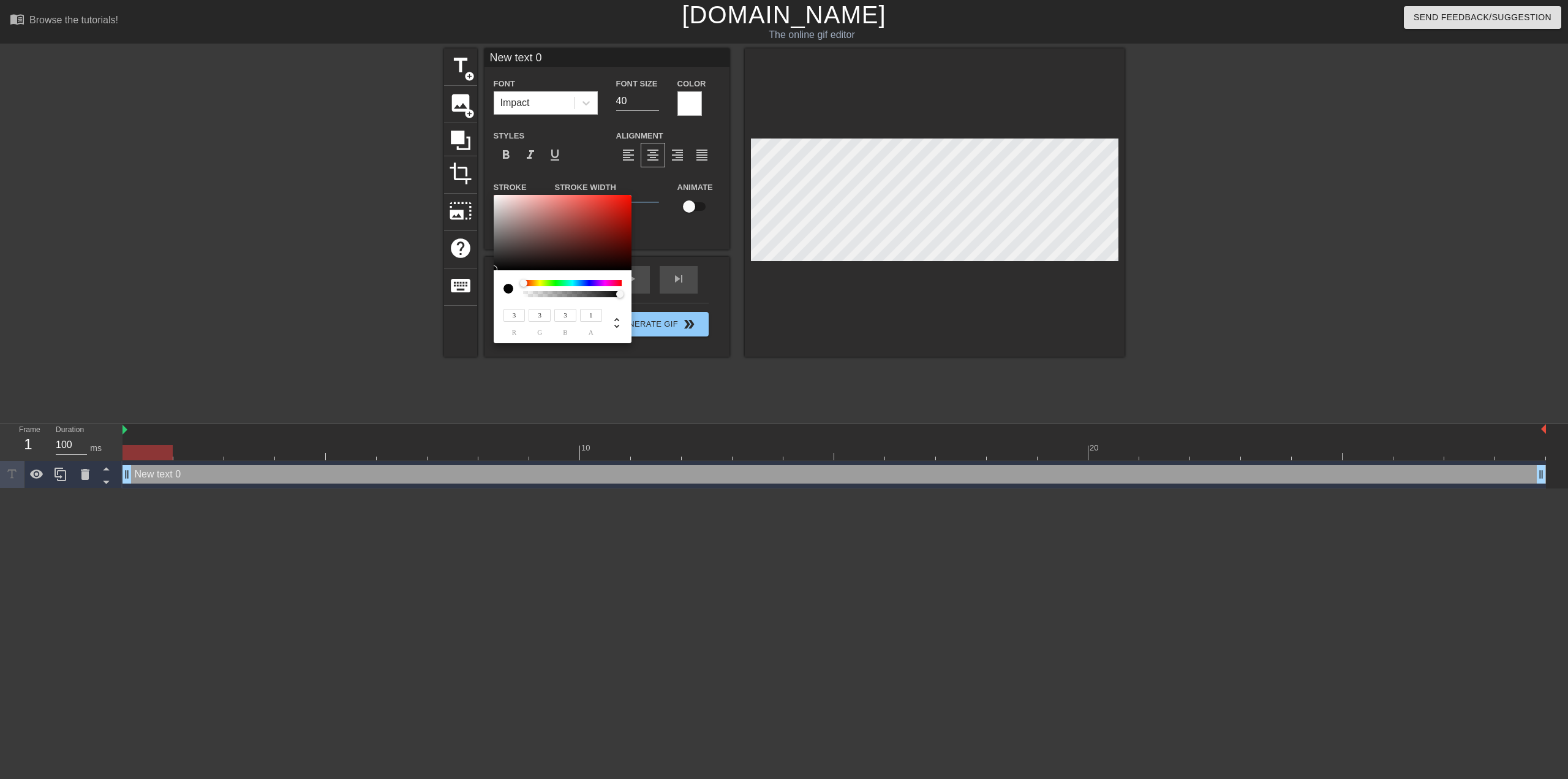
type input "0"
drag, startPoint x: 498, startPoint y: 265, endPoint x: 493, endPoint y: 285, distance: 20.6
click at [486, 277] on div "0 r 0 g 0 b 1 a" at bounding box center [784, 390] width 1568 height 779
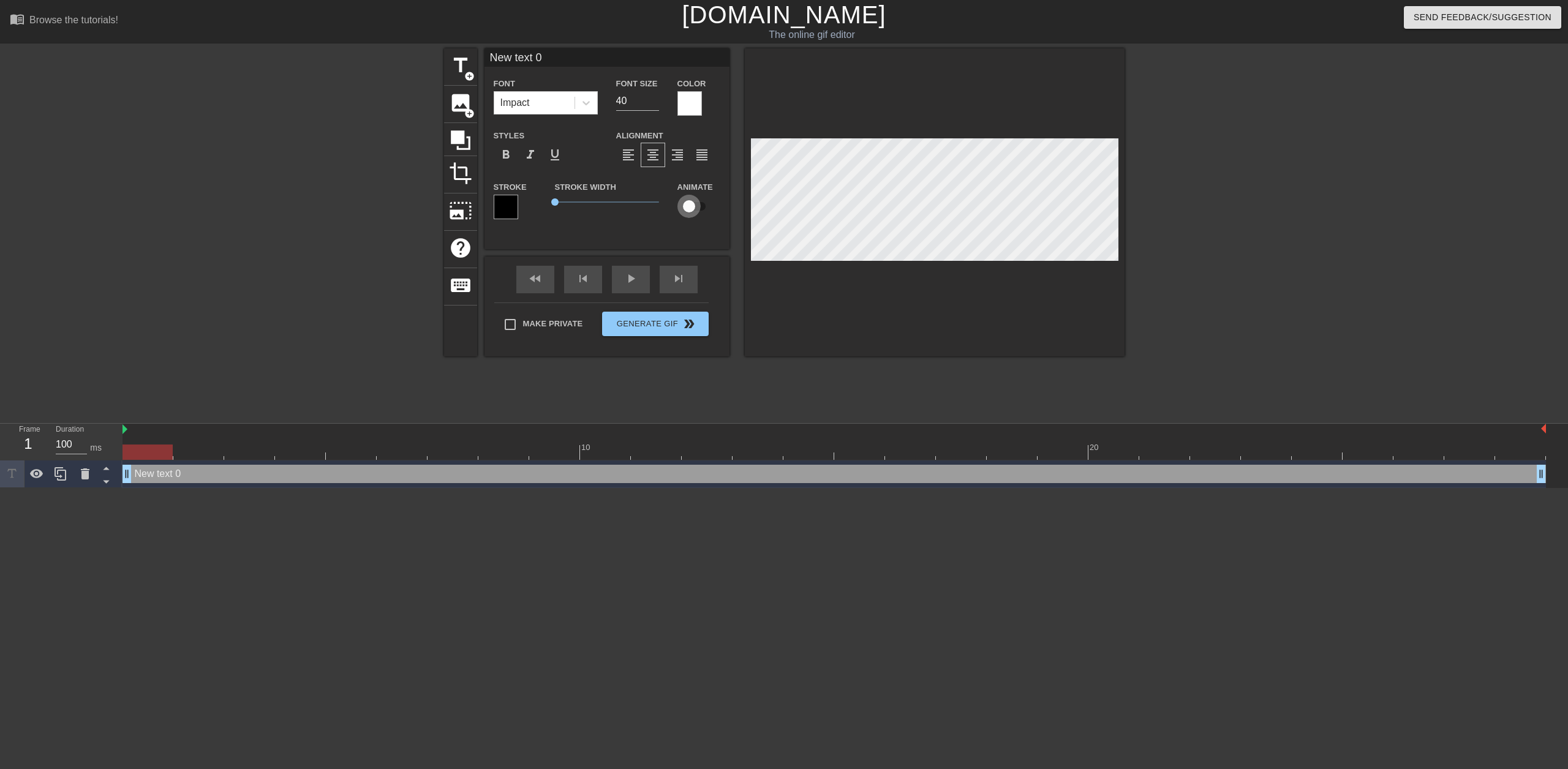
click at [690, 206] on input "checkbox" at bounding box center [688, 206] width 70 height 23
click at [693, 207] on input "checkbox" at bounding box center [700, 206] width 70 height 23
checkbox input "false"
click at [548, 320] on div "Make Private Generate Gif double_arrow" at bounding box center [601, 326] width 214 height 48
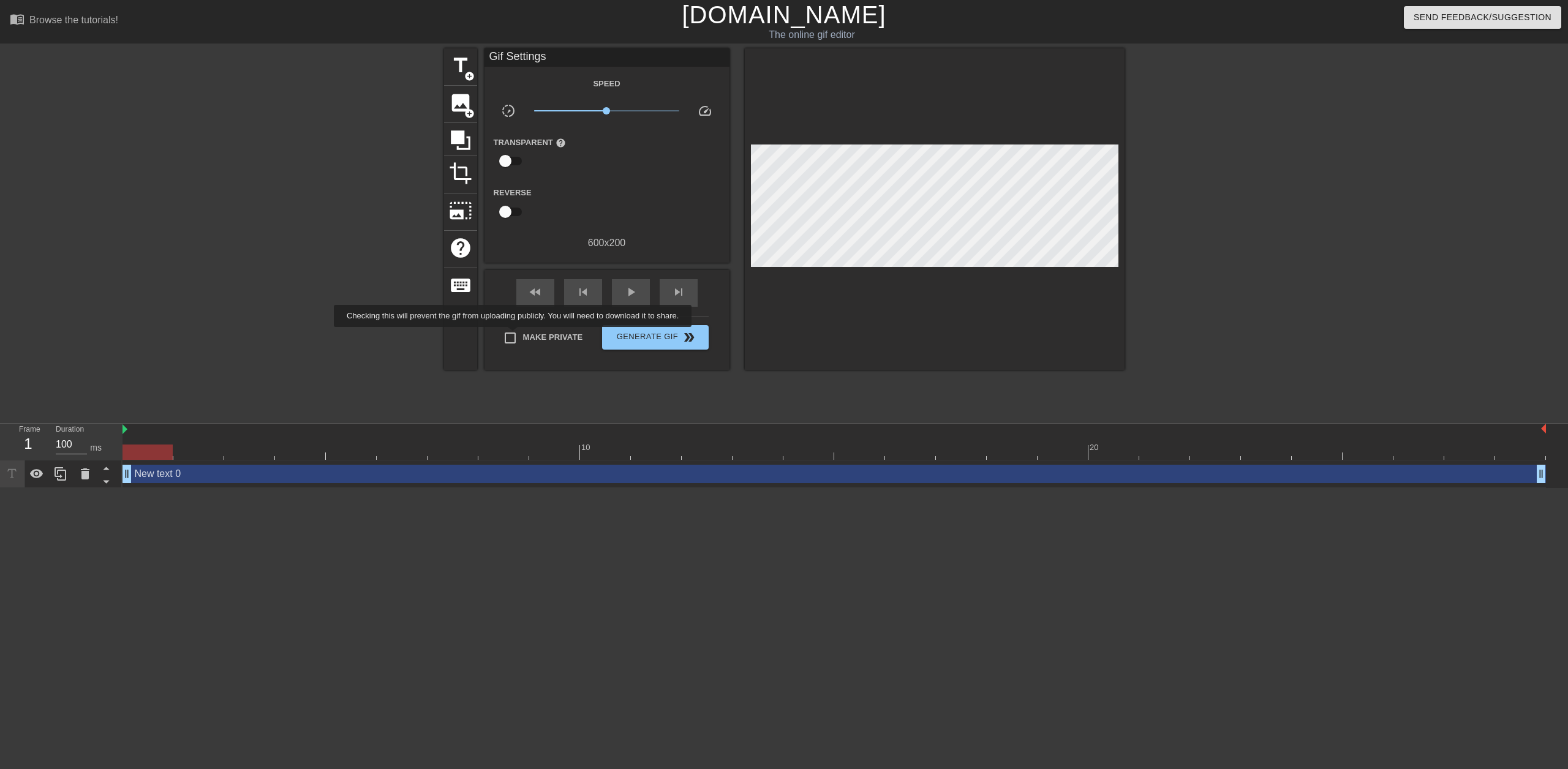
click at [515, 336] on input "Make Private" at bounding box center [510, 338] width 26 height 26
checkbox input "false"
click at [268, 475] on div "New text 0 drag_handle drag_handle" at bounding box center [834, 474] width 1423 height 18
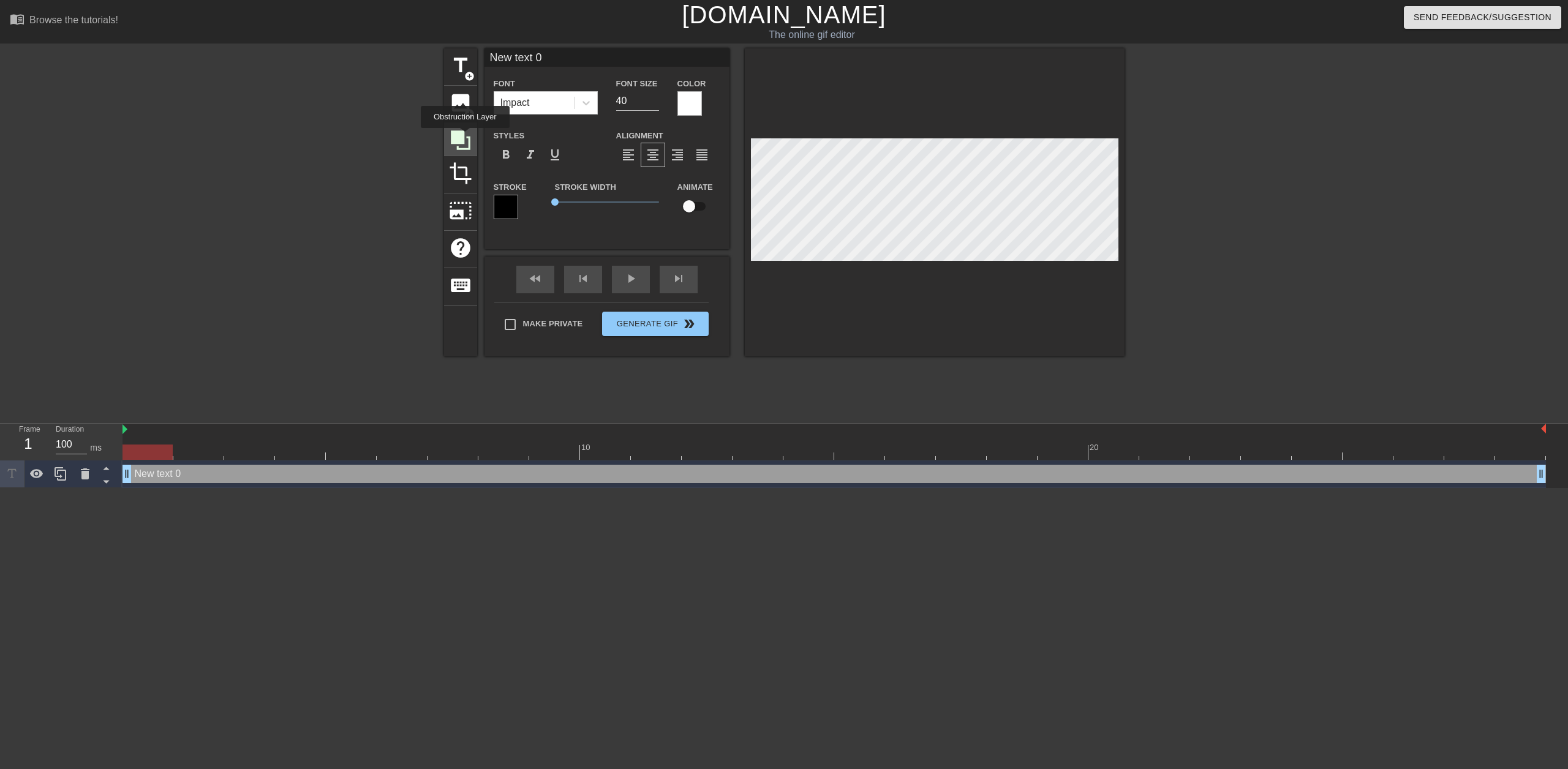
click at [465, 137] on icon at bounding box center [460, 140] width 23 height 23
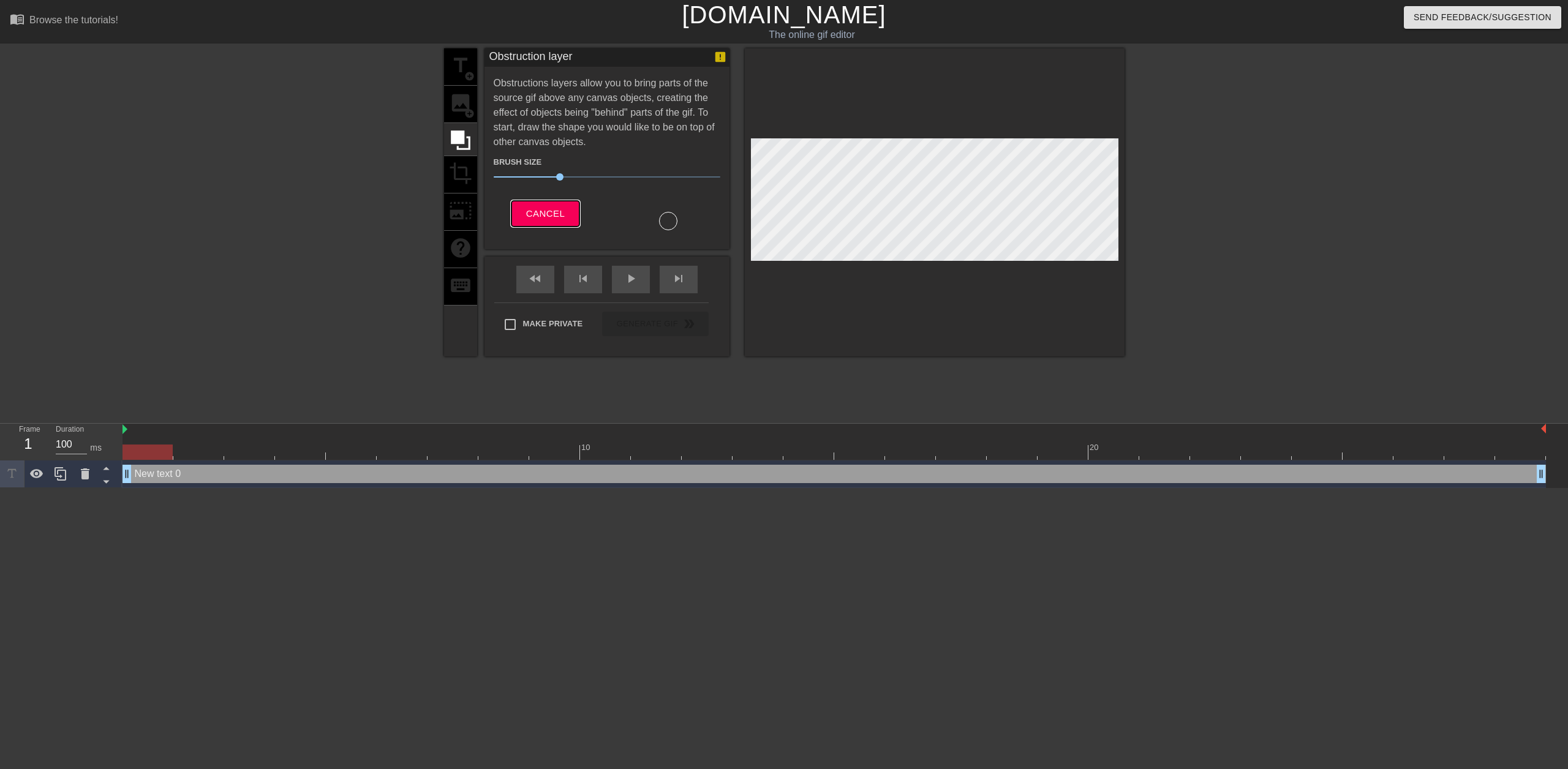
click at [561, 215] on span "Cancel" at bounding box center [545, 213] width 38 height 16
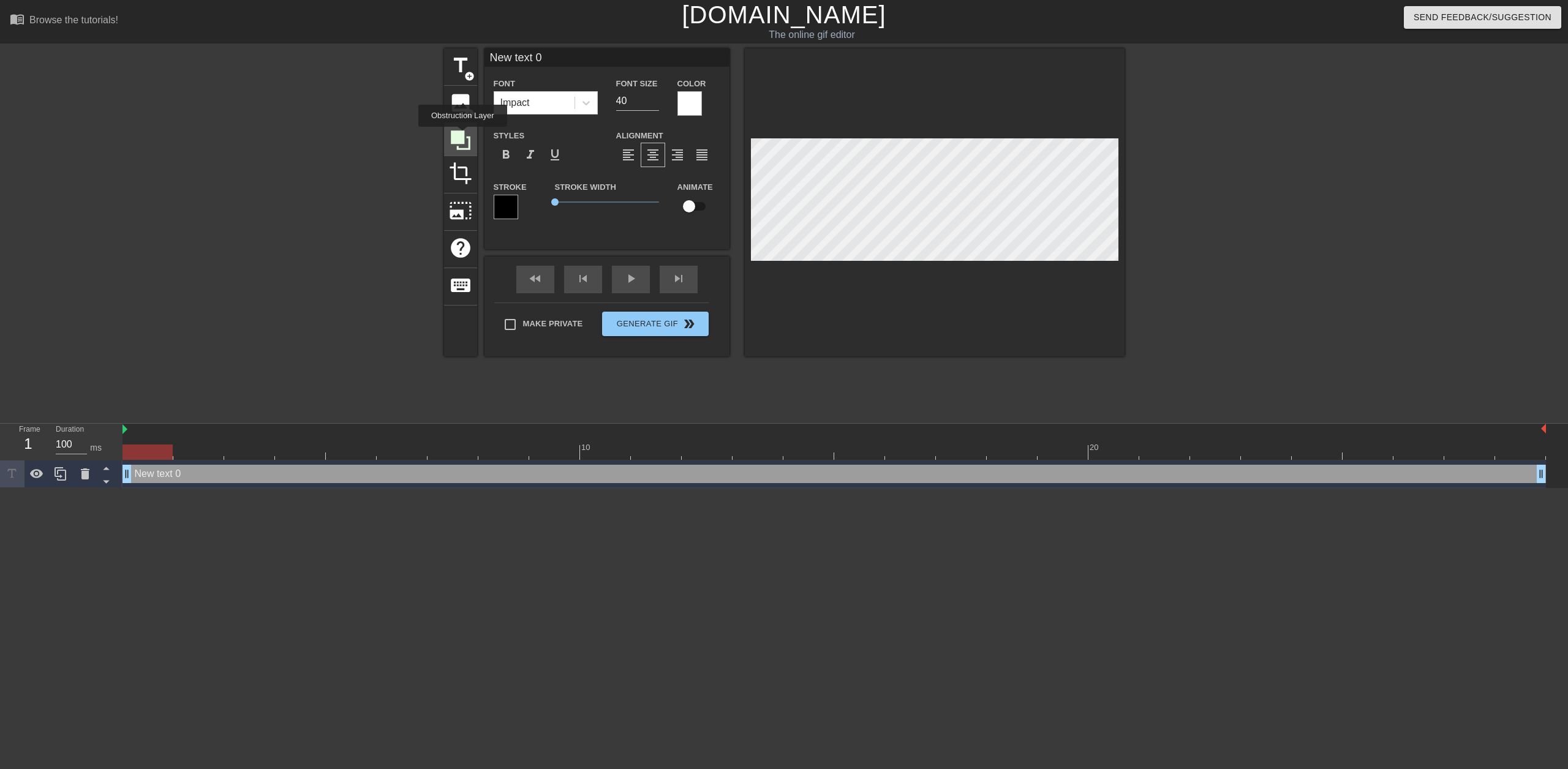
click at [463, 135] on icon at bounding box center [460, 141] width 20 height 20
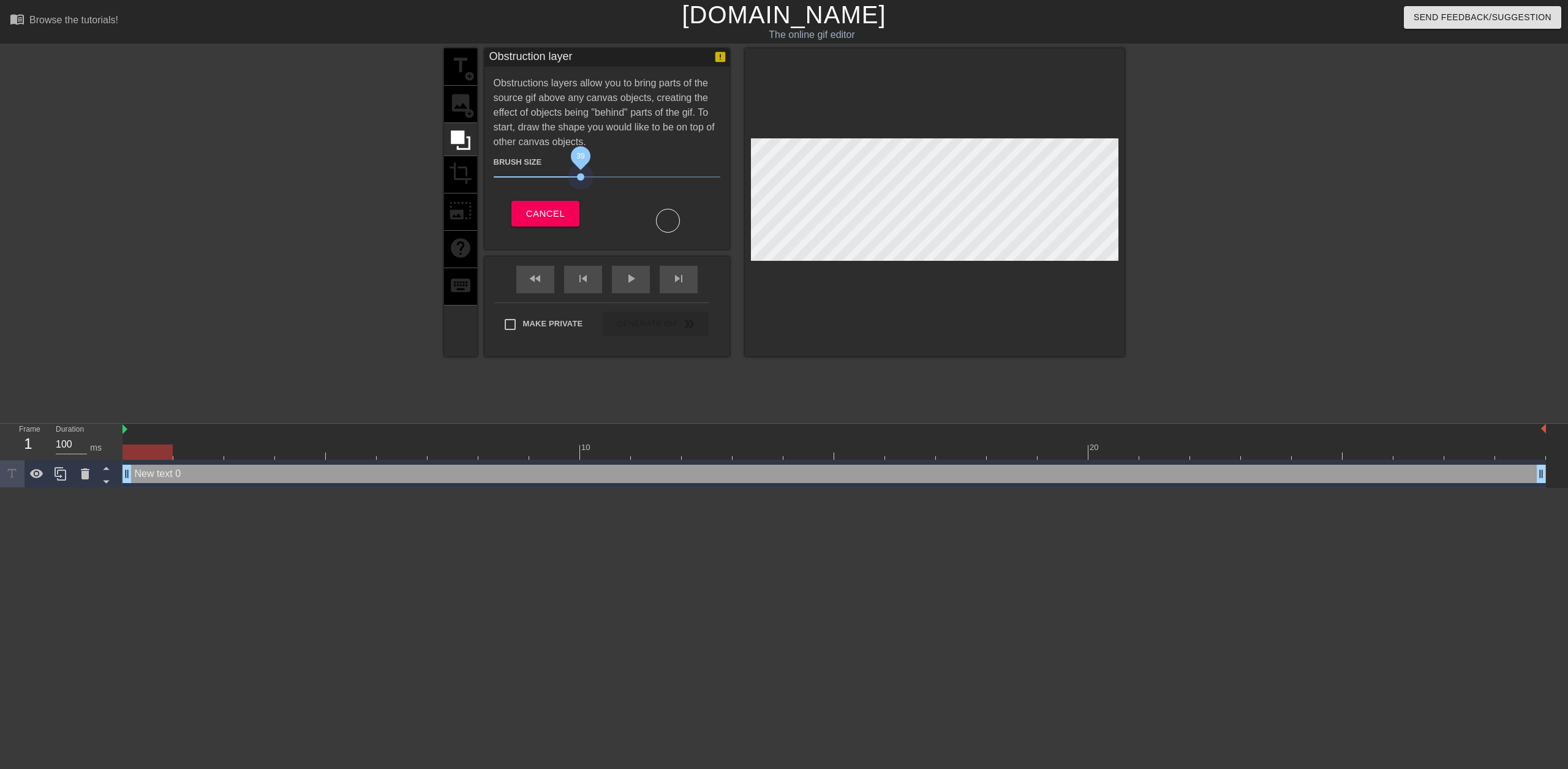
drag, startPoint x: 558, startPoint y: 176, endPoint x: 321, endPoint y: 204, distance: 238.6
click at [321, 204] on div "title add_circle image add_circle crop photo_size_select_large help keyboard Ob…" at bounding box center [784, 232] width 1568 height 367
click at [547, 196] on div "Brush Size 1 Cancel" at bounding box center [607, 187] width 226 height 77
click at [549, 208] on span "Cancel" at bounding box center [545, 213] width 38 height 16
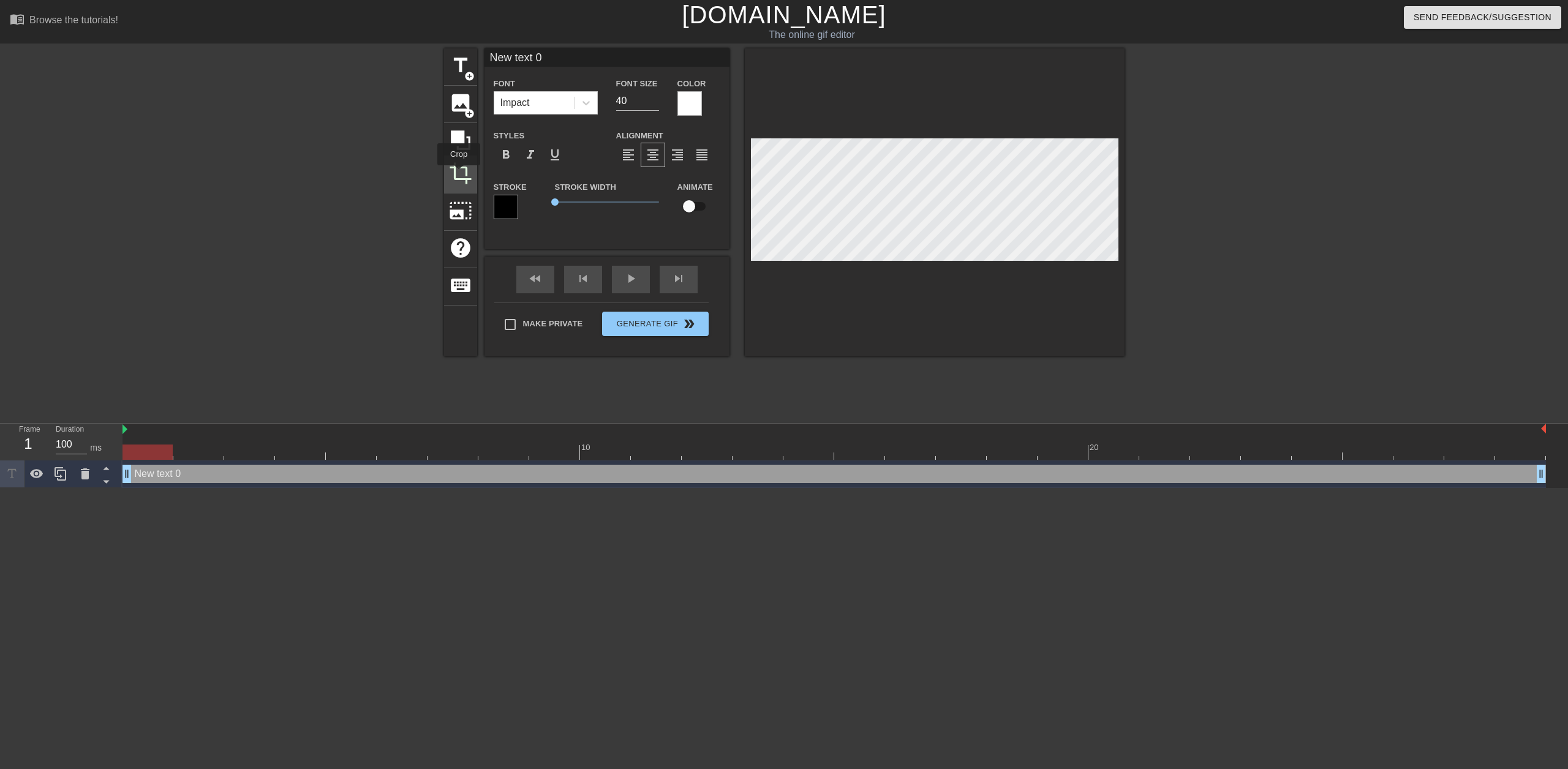
click at [459, 174] on span "crop" at bounding box center [460, 173] width 23 height 23
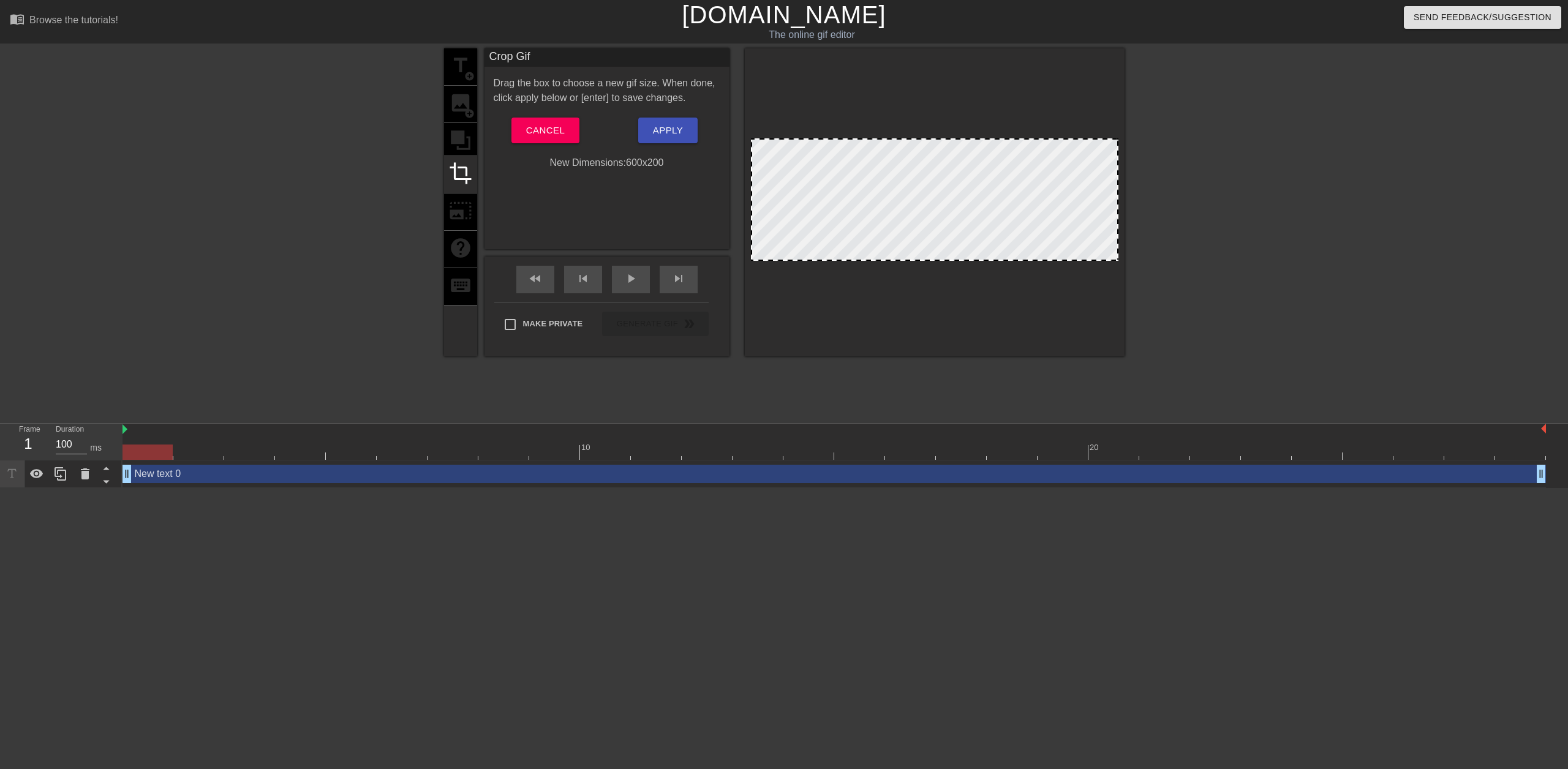
click at [1114, 137] on div at bounding box center [935, 202] width 379 height 308
drag, startPoint x: 1108, startPoint y: 138, endPoint x: 856, endPoint y: 134, distance: 252.0
click at [1105, 122] on div at bounding box center [935, 202] width 379 height 308
click at [561, 130] on span "Cancel" at bounding box center [545, 130] width 38 height 16
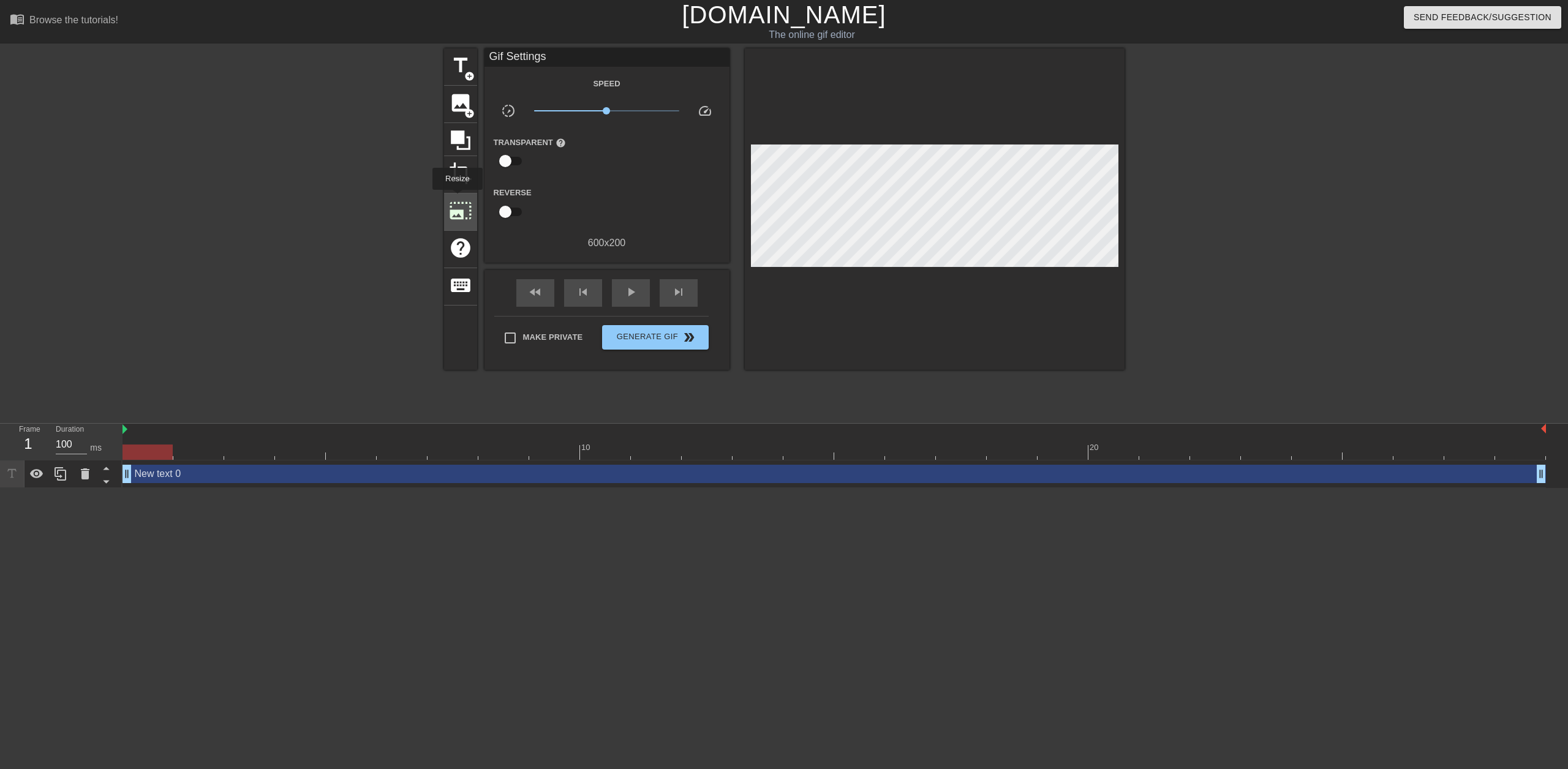
click at [457, 199] on span "photo_size_select_large" at bounding box center [460, 210] width 23 height 23
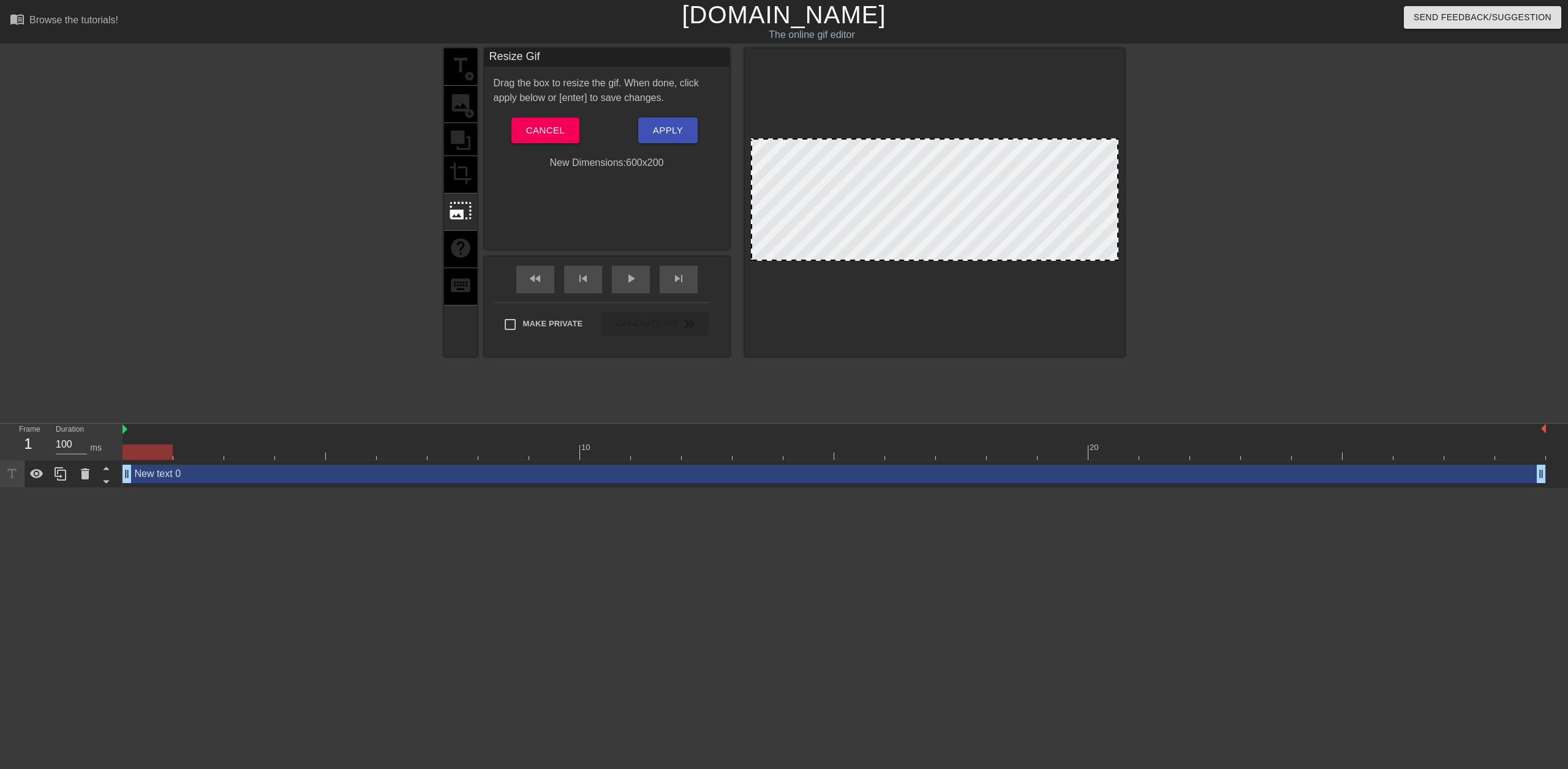
drag, startPoint x: 1116, startPoint y: 140, endPoint x: 1166, endPoint y: 109, distance: 58.8
click at [1166, 109] on div "title add_circle image add_circle crop photo_size_select_large help keyboard Re…" at bounding box center [784, 232] width 1568 height 367
click at [984, 132] on div at bounding box center [935, 202] width 379 height 308
click at [547, 135] on span "Cancel" at bounding box center [545, 130] width 38 height 16
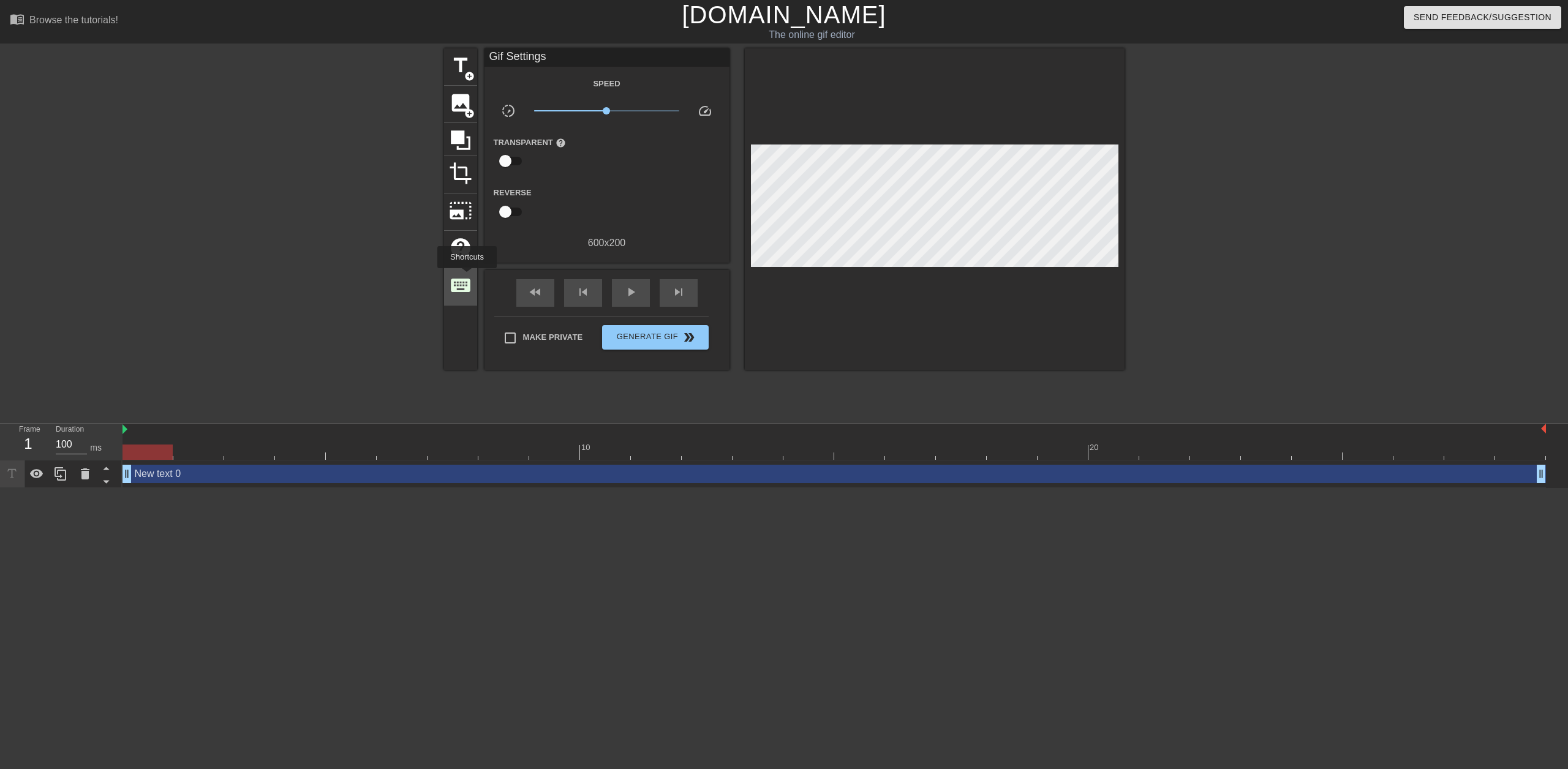
click at [467, 277] on span "keyboard" at bounding box center [460, 285] width 23 height 23
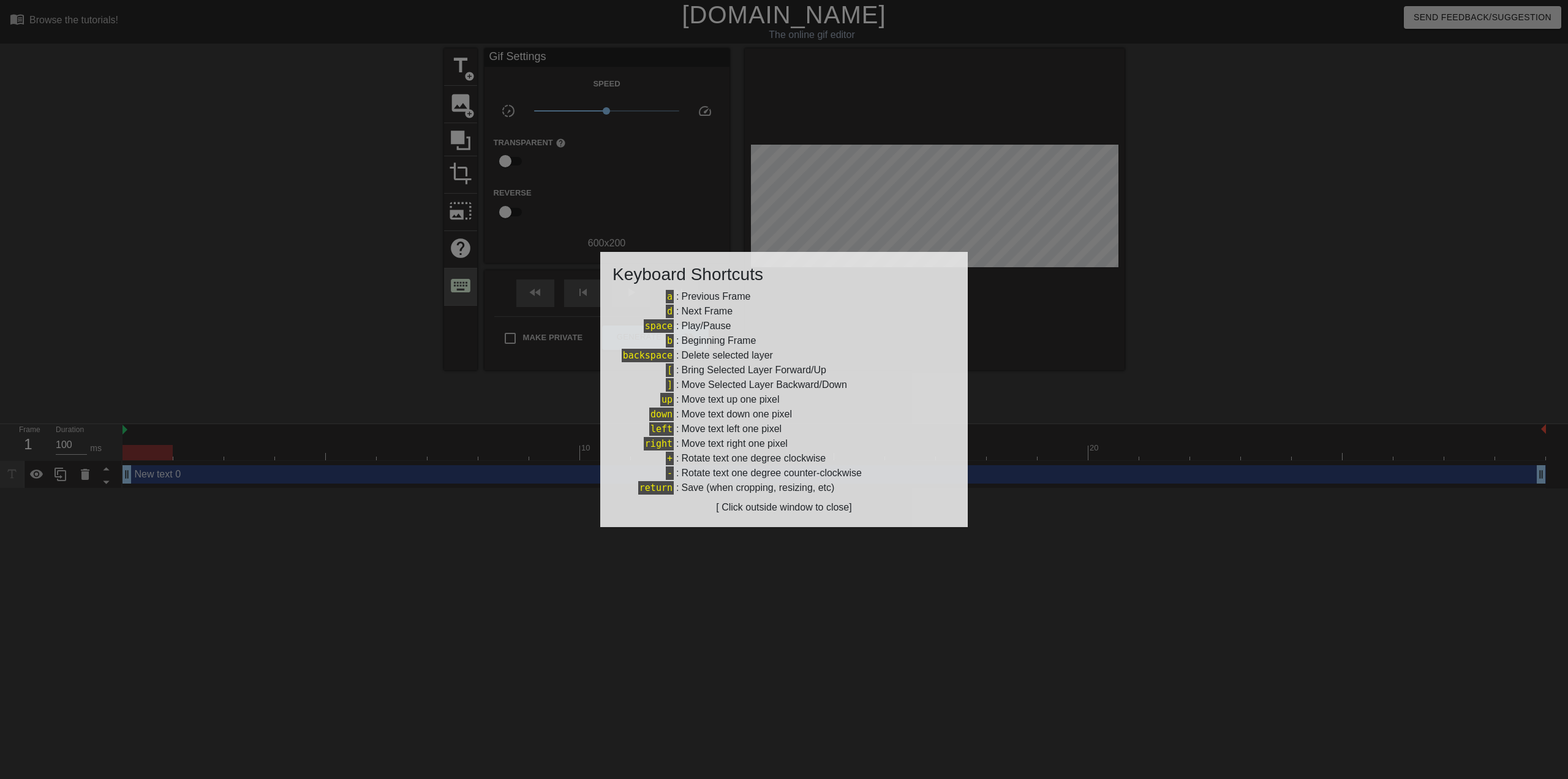
click at [467, 277] on div at bounding box center [784, 390] width 1568 height 779
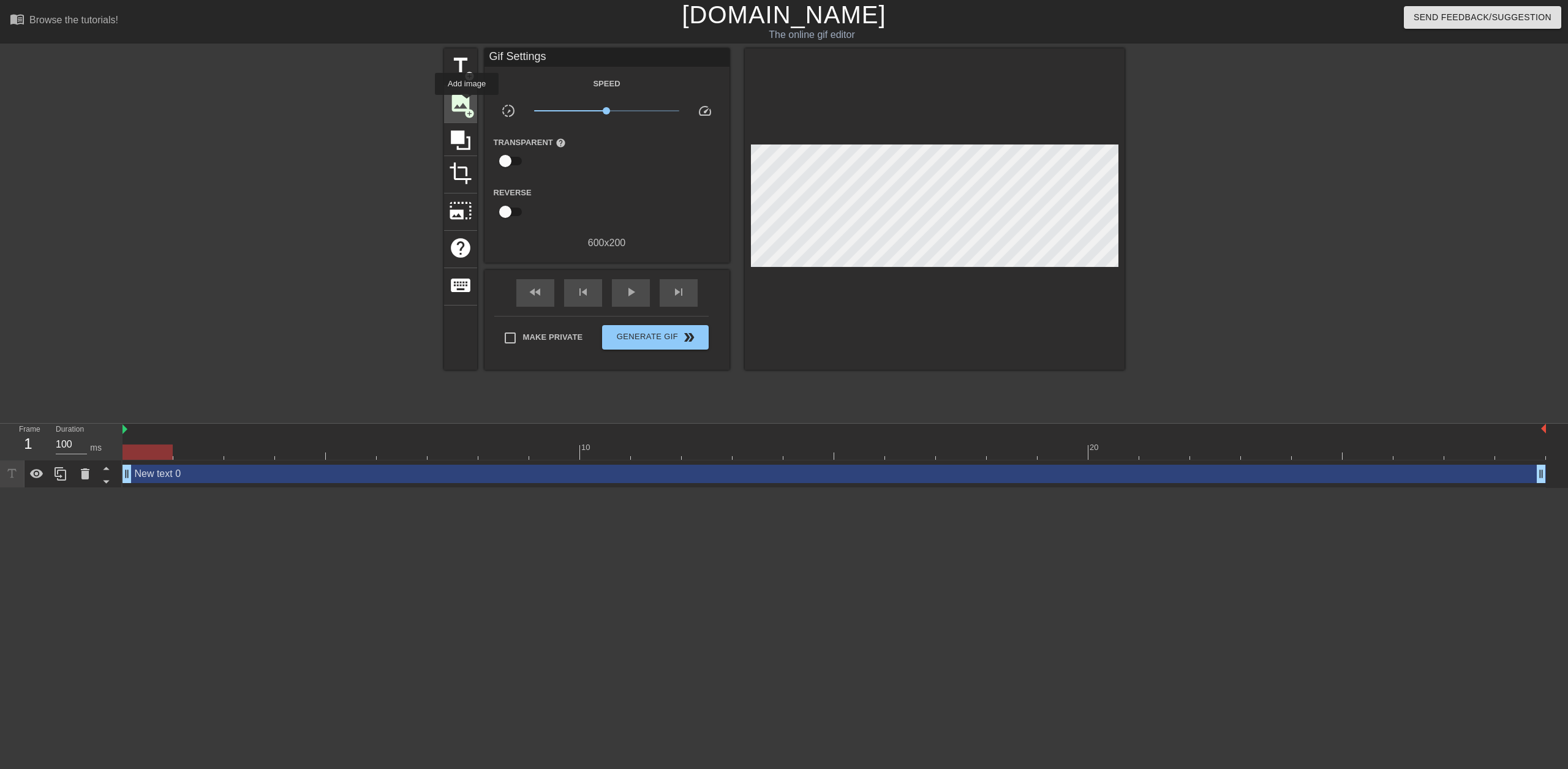
click at [467, 103] on span "image" at bounding box center [460, 102] width 23 height 23
click at [457, 140] on icon at bounding box center [460, 141] width 20 height 20
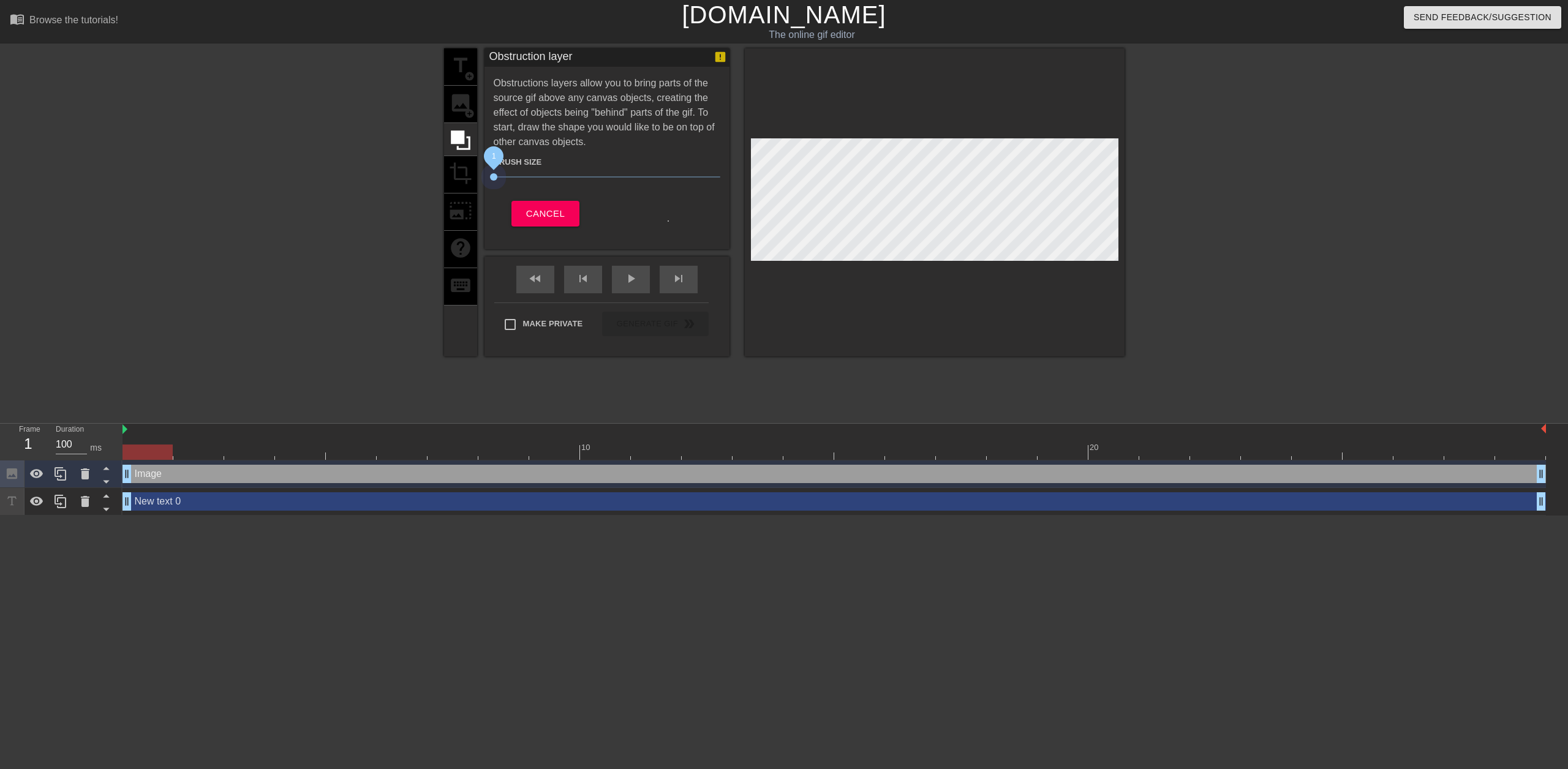
drag, startPoint x: 506, startPoint y: 176, endPoint x: 465, endPoint y: 183, distance: 41.6
click at [454, 183] on div "title add_circle image add_circle crop photo_size_select_large help keyboard Ob…" at bounding box center [785, 202] width 681 height 308
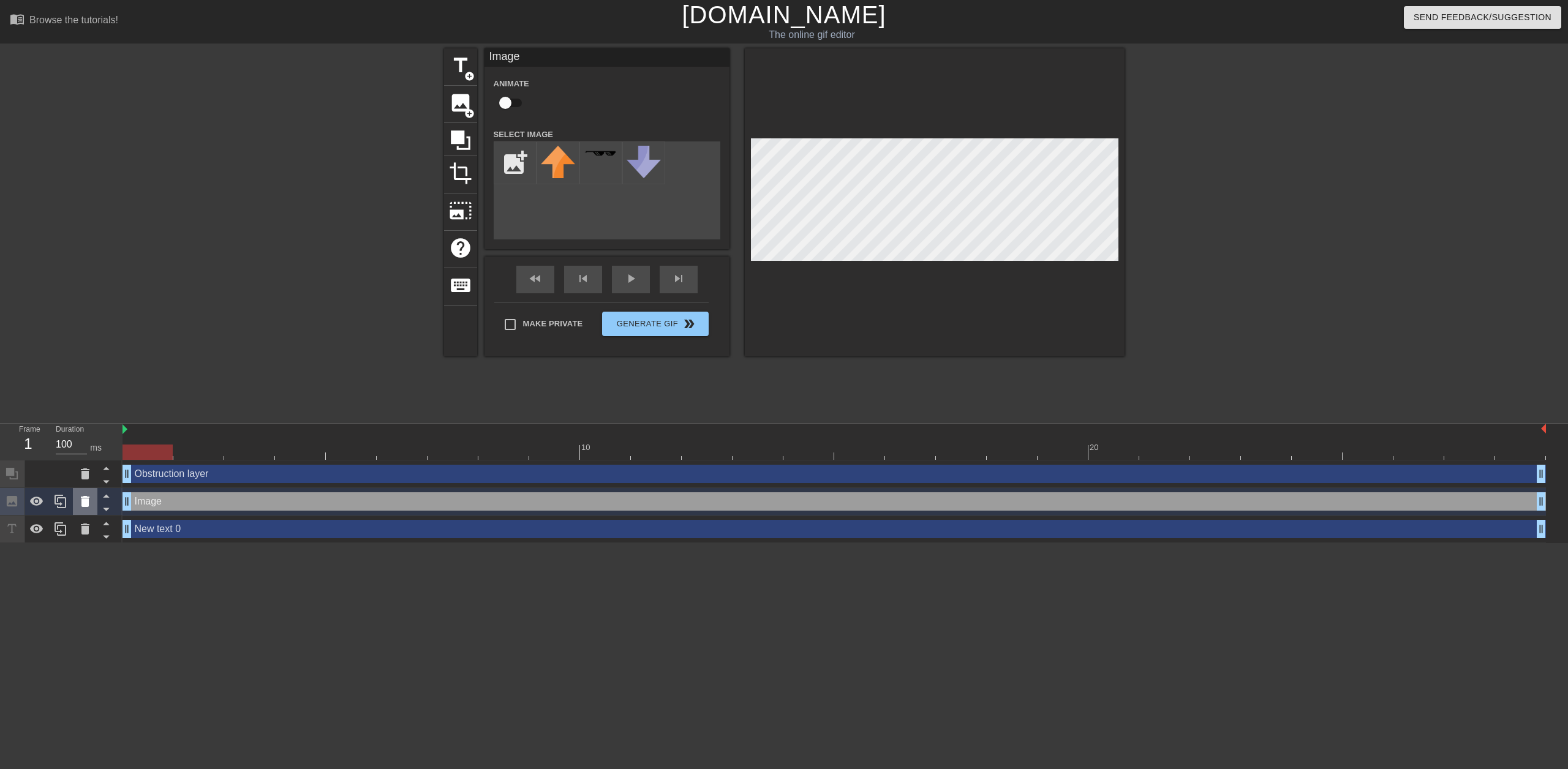
click at [84, 498] on icon at bounding box center [85, 501] width 8 height 11
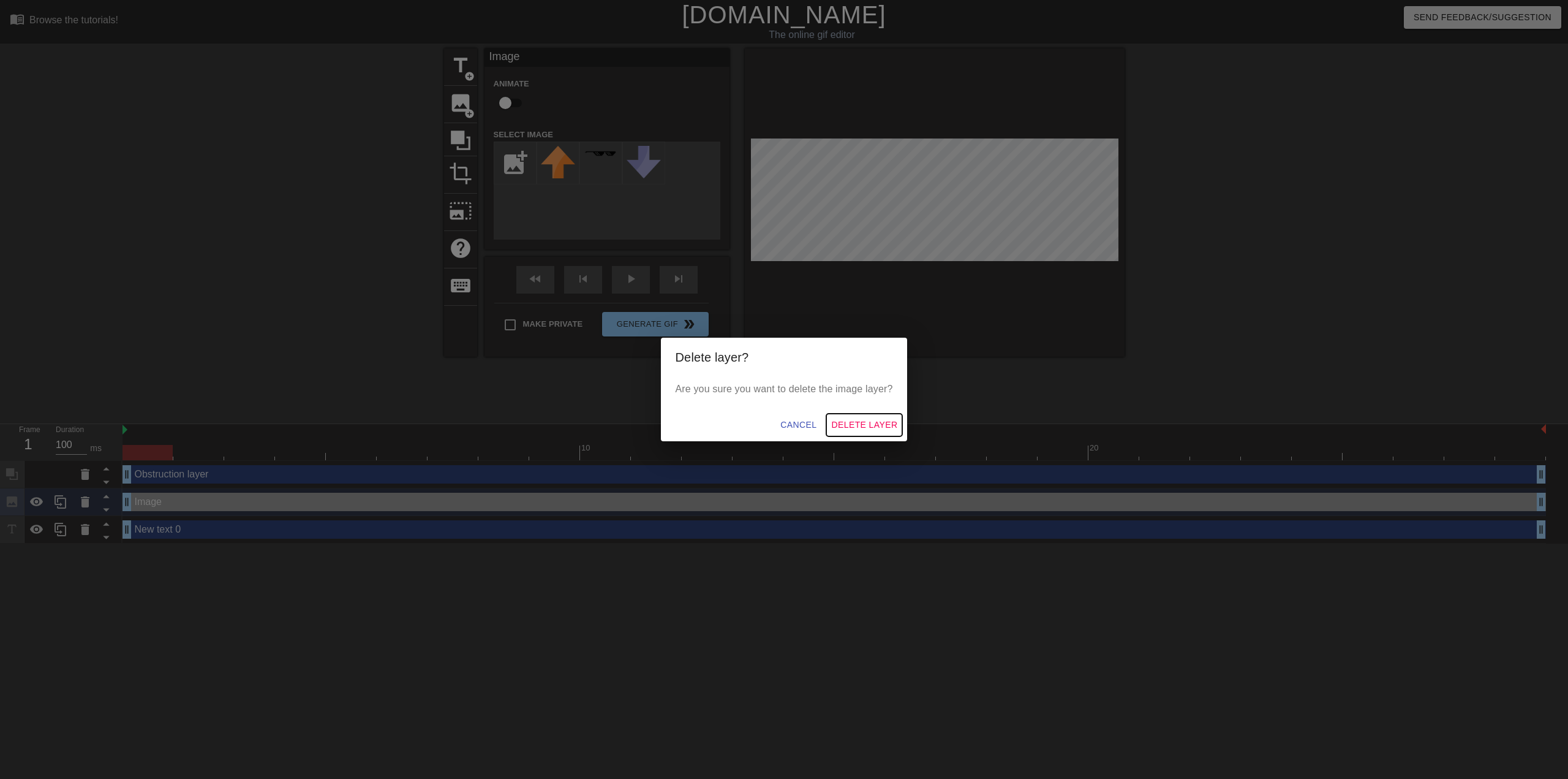
click at [854, 422] on span "Delete Layer" at bounding box center [864, 425] width 66 height 15
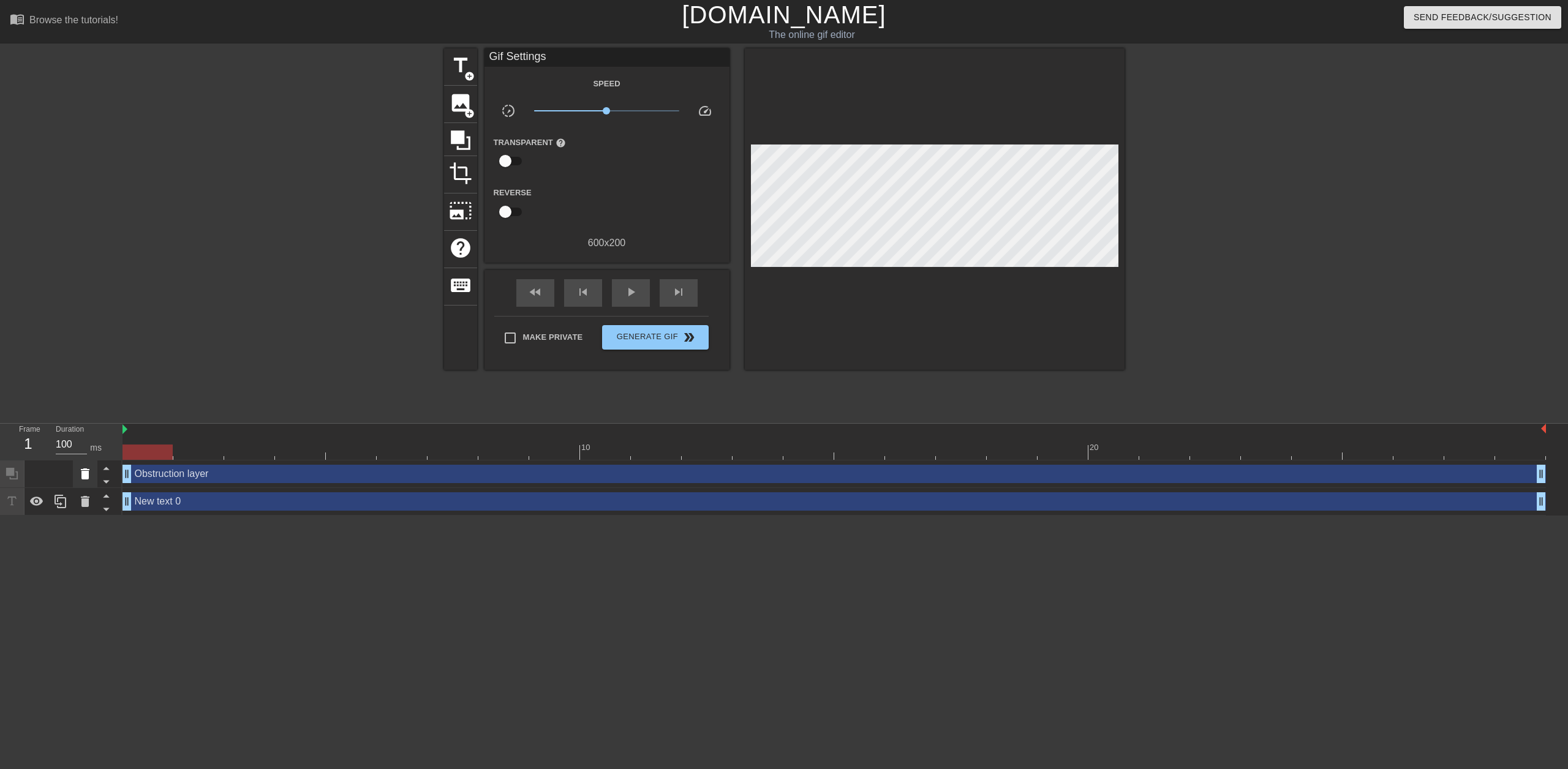
click at [80, 468] on icon at bounding box center [85, 473] width 15 height 15
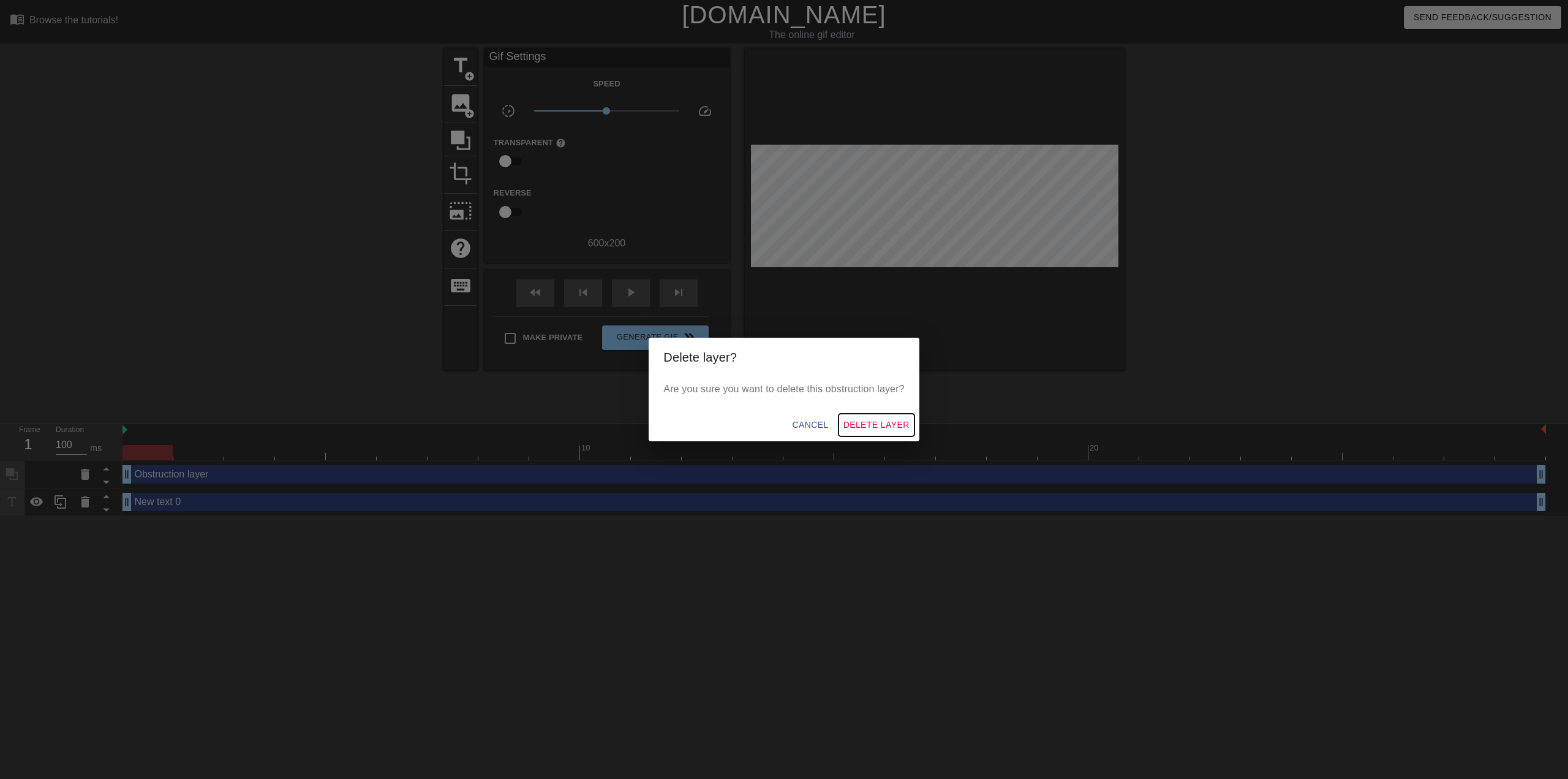
click at [862, 416] on button "Delete Layer" at bounding box center [876, 425] width 76 height 23
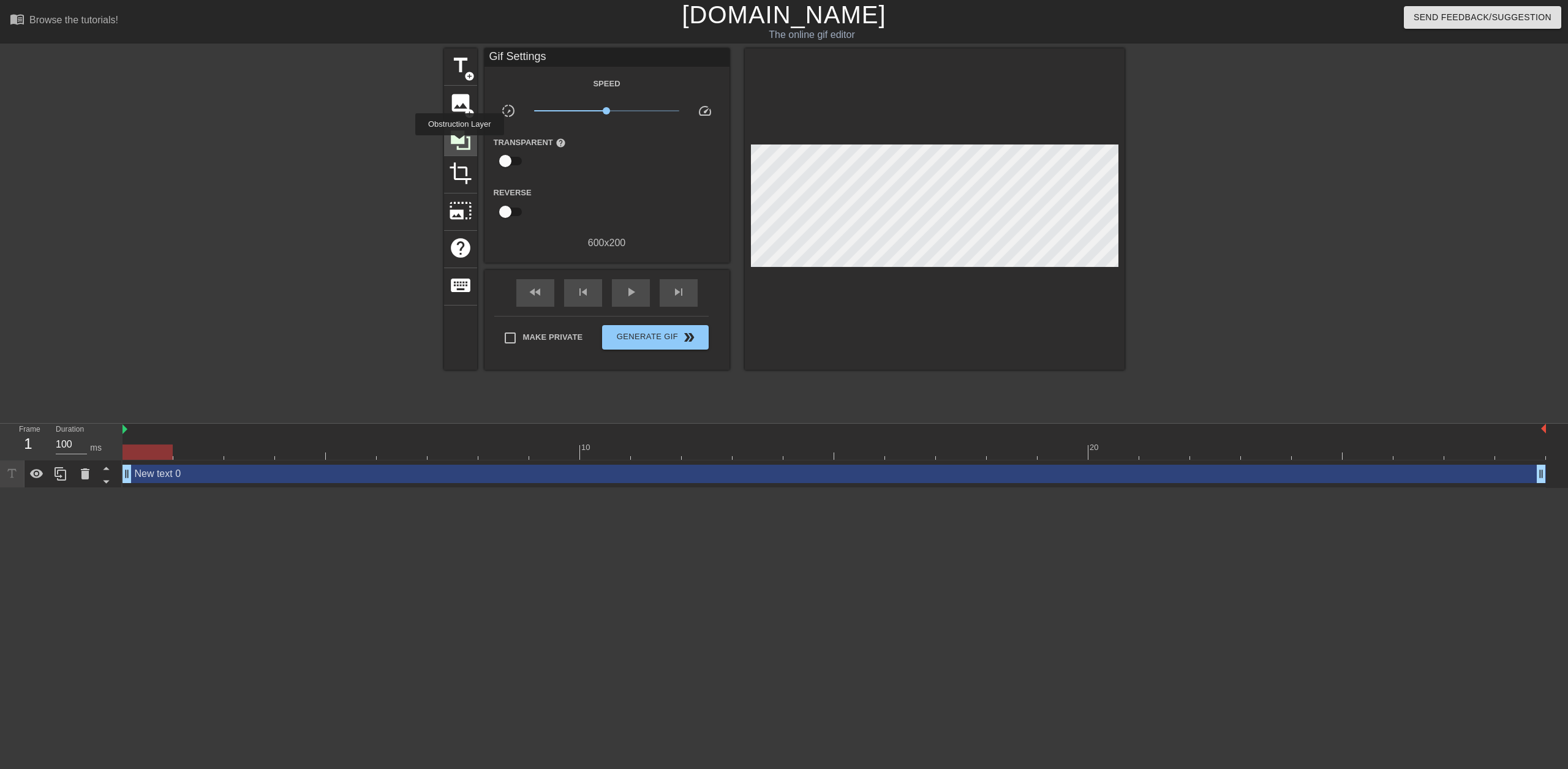
click at [460, 144] on icon at bounding box center [460, 140] width 23 height 23
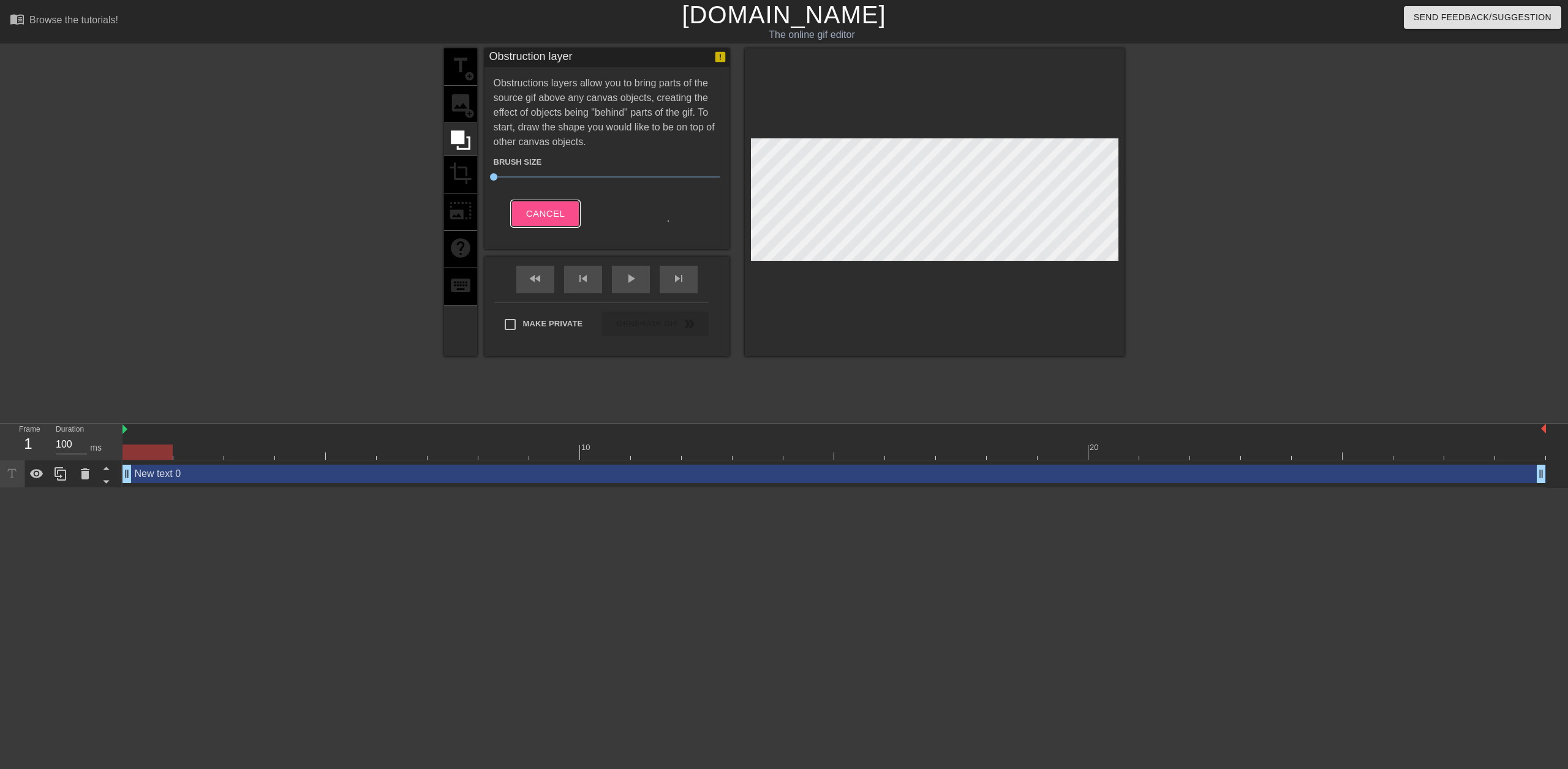
click at [547, 219] on span "Cancel" at bounding box center [545, 213] width 38 height 16
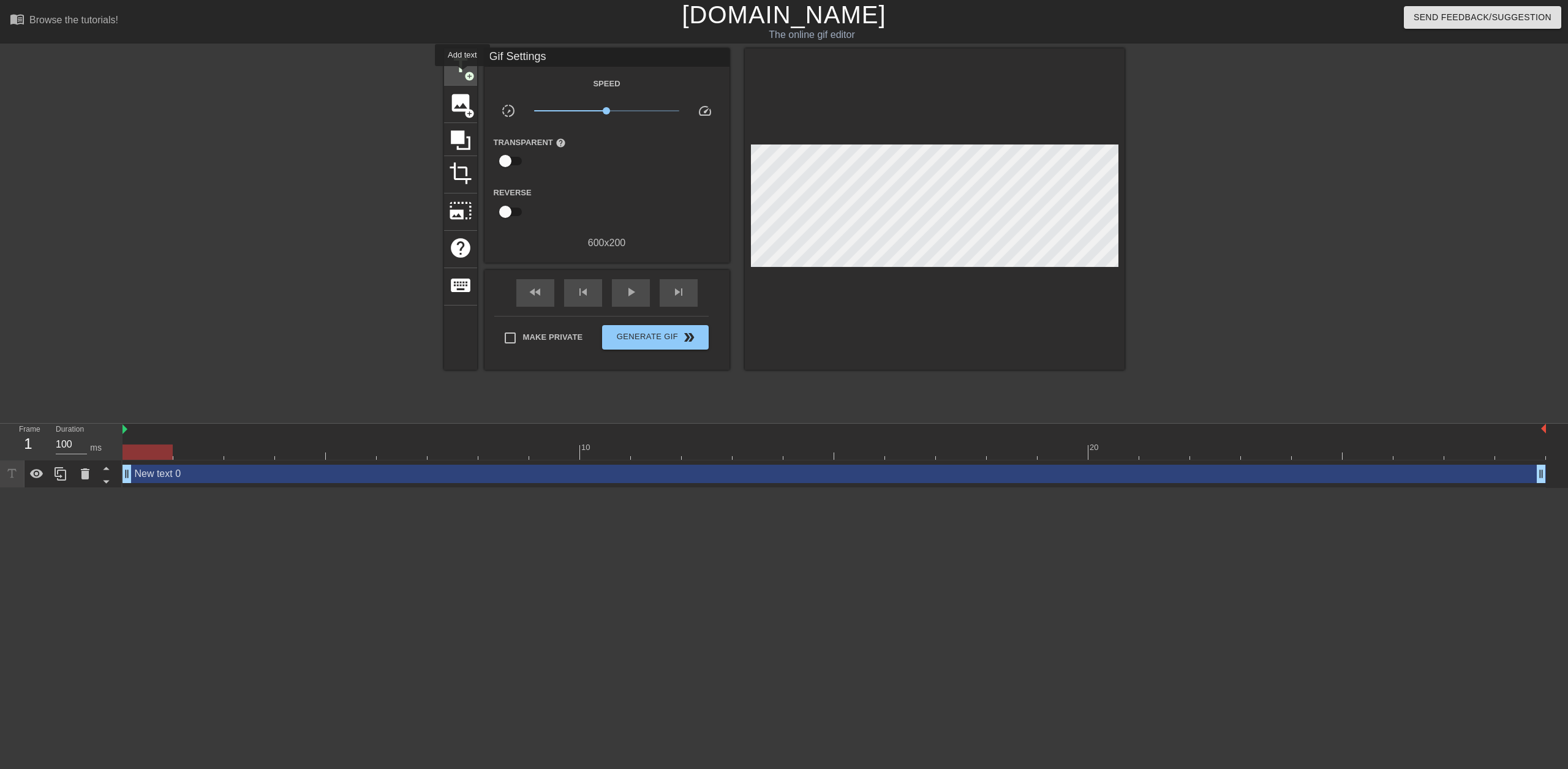
click at [462, 70] on span "title" at bounding box center [460, 65] width 23 height 23
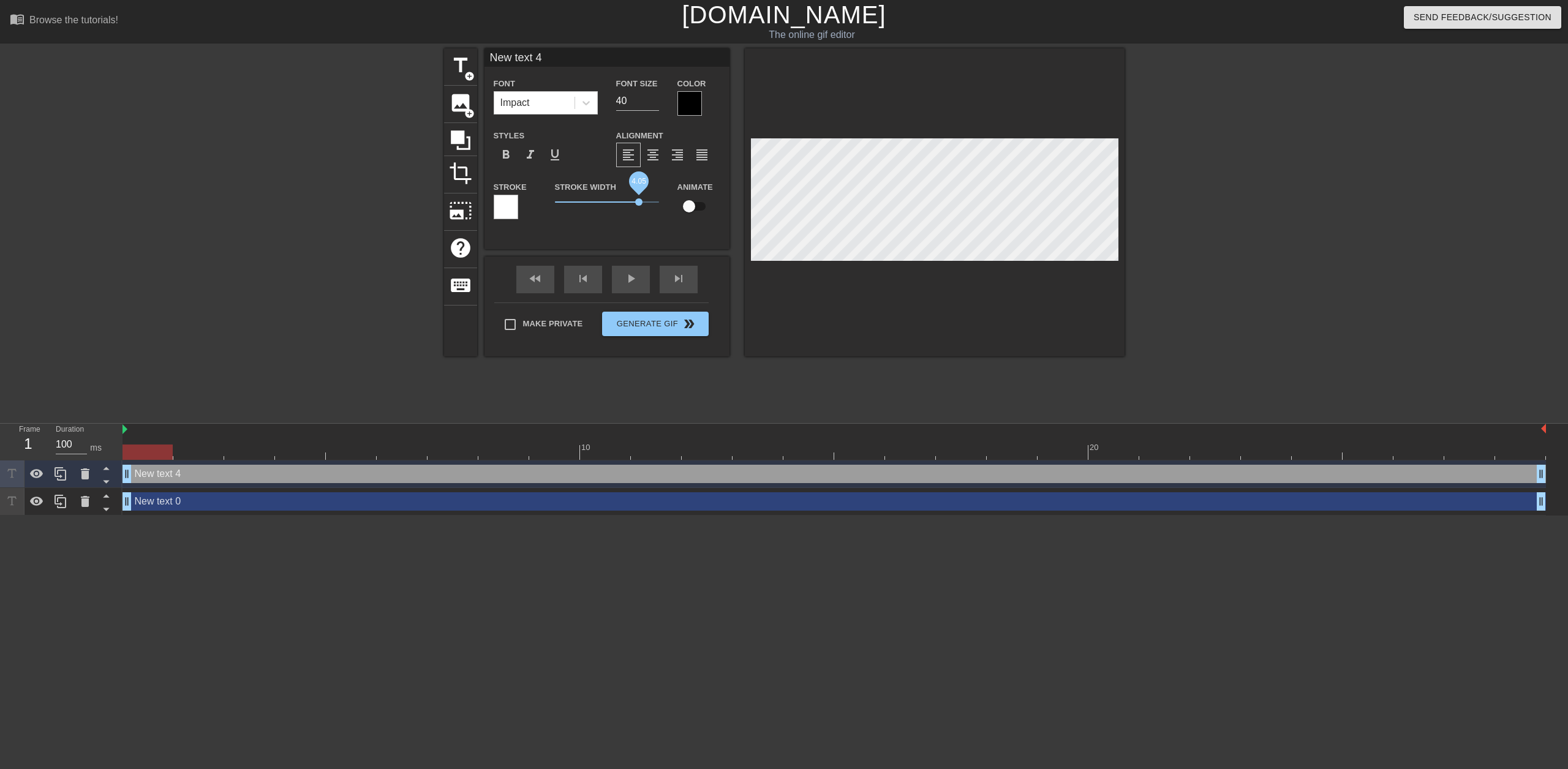
drag, startPoint x: 577, startPoint y: 206, endPoint x: 554, endPoint y: 202, distance: 23.3
click at [555, 202] on span "4.05" at bounding box center [607, 202] width 104 height 15
click at [82, 471] on icon at bounding box center [85, 474] width 8 height 11
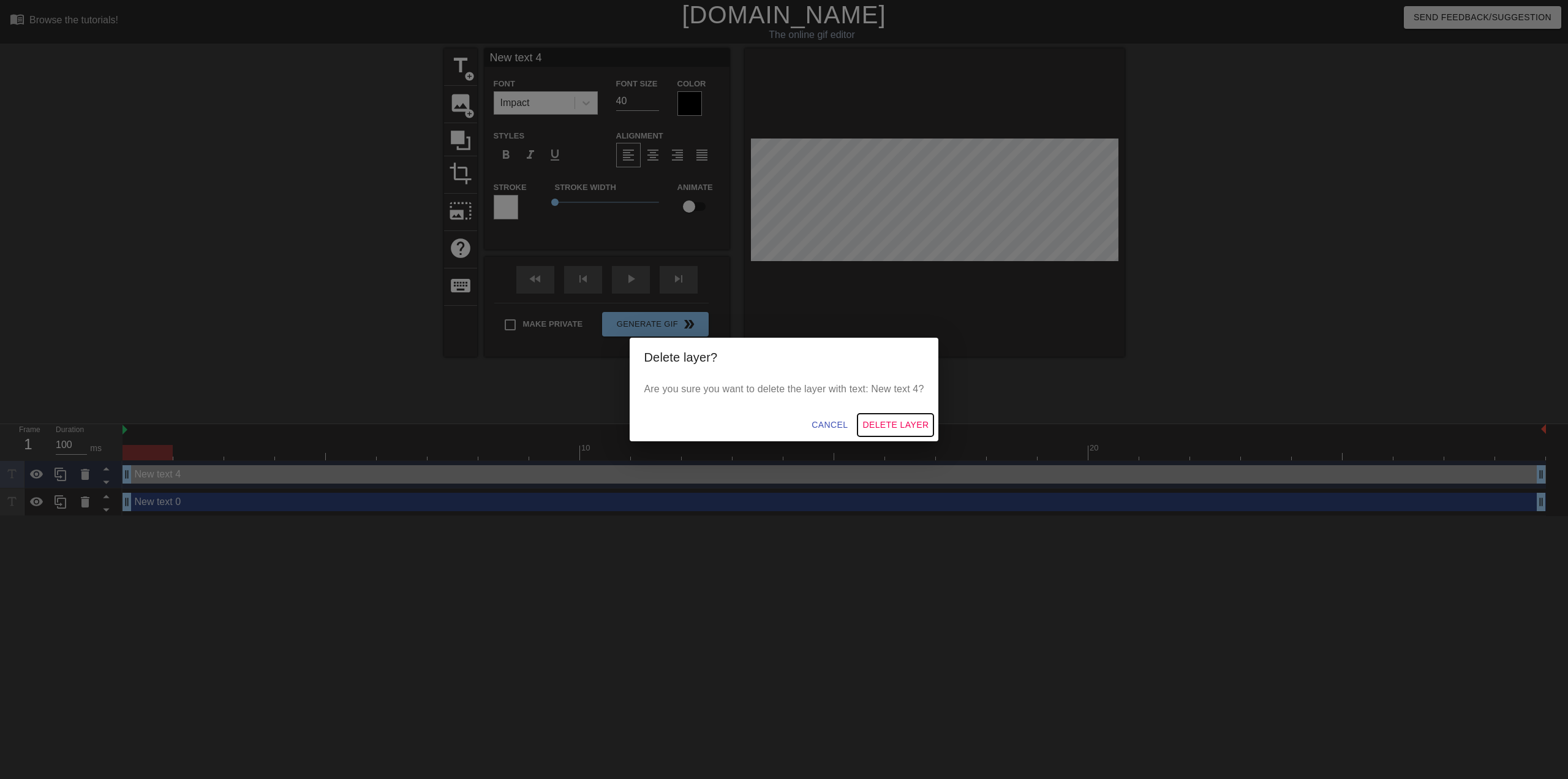
click at [882, 420] on span "Delete Layer" at bounding box center [895, 425] width 66 height 15
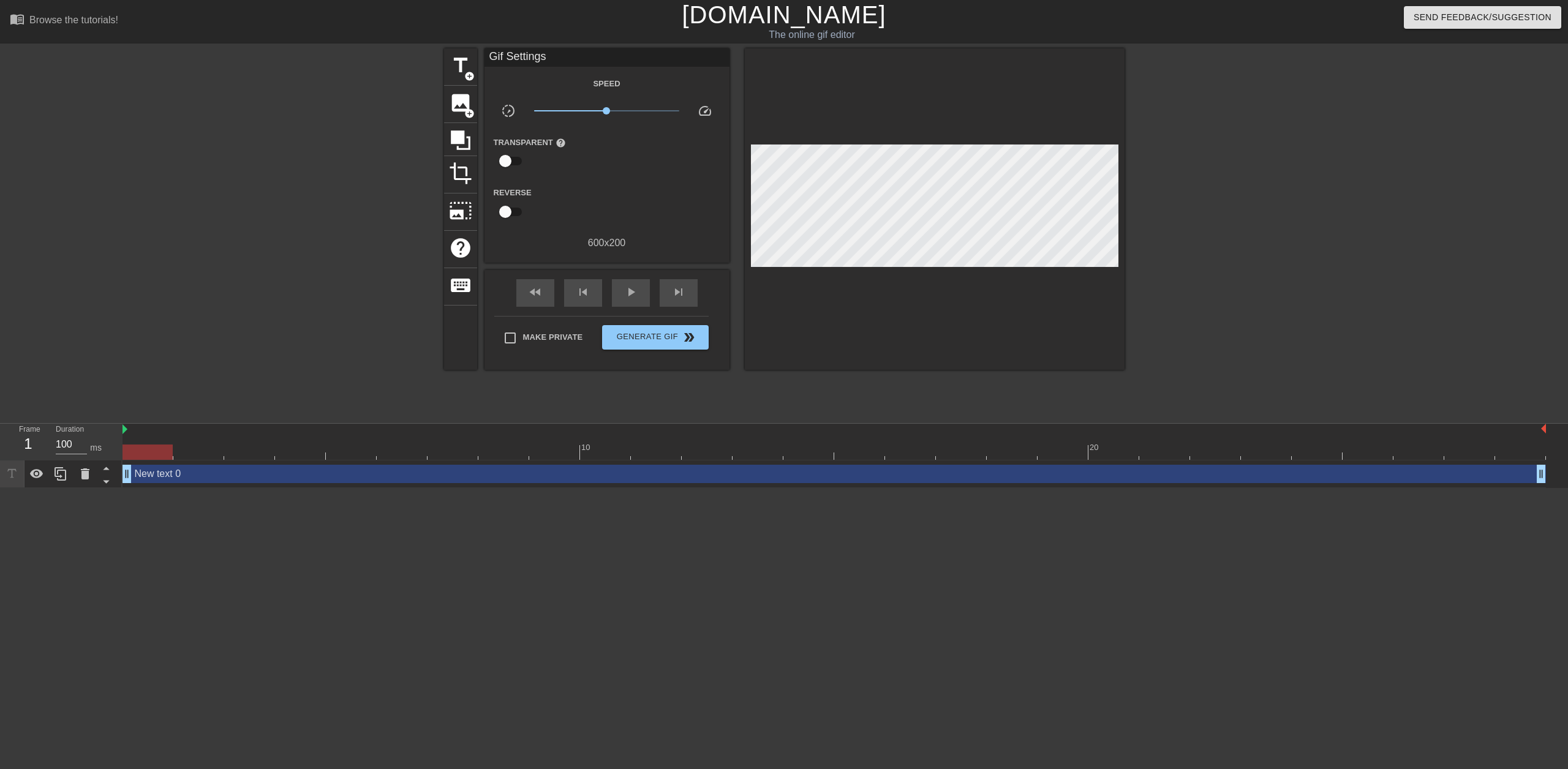
click at [238, 474] on div "New text 0 drag_handle drag_handle" at bounding box center [834, 474] width 1423 height 18
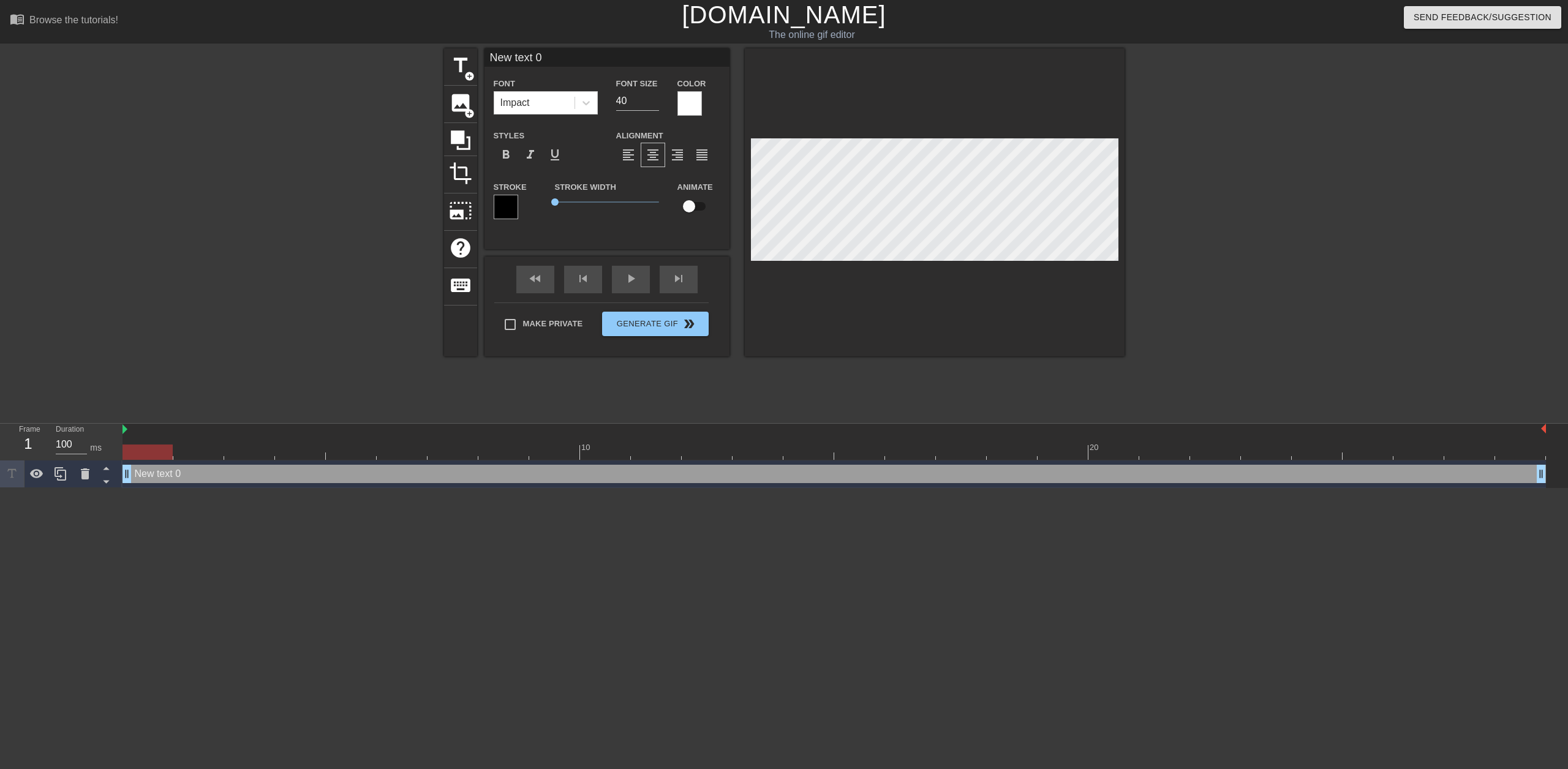
click at [691, 206] on input "checkbox" at bounding box center [688, 206] width 70 height 23
click at [698, 206] on input "checkbox" at bounding box center [700, 206] width 70 height 23
checkbox input "false"
click at [639, 279] on div "play_arrow" at bounding box center [631, 280] width 38 height 28
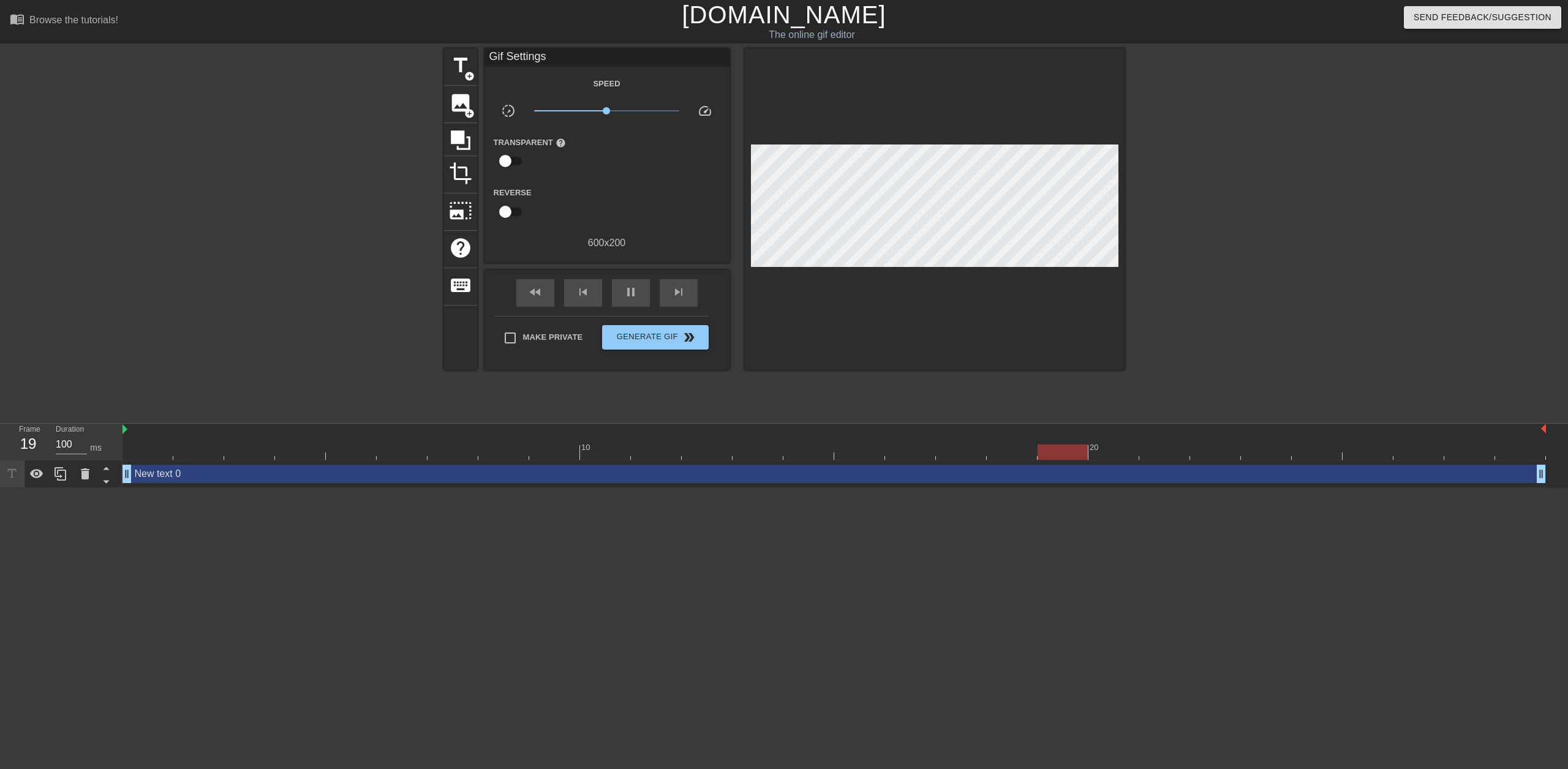
click at [760, 481] on div "New text 0 drag_handle drag_handle" at bounding box center [834, 474] width 1423 height 18
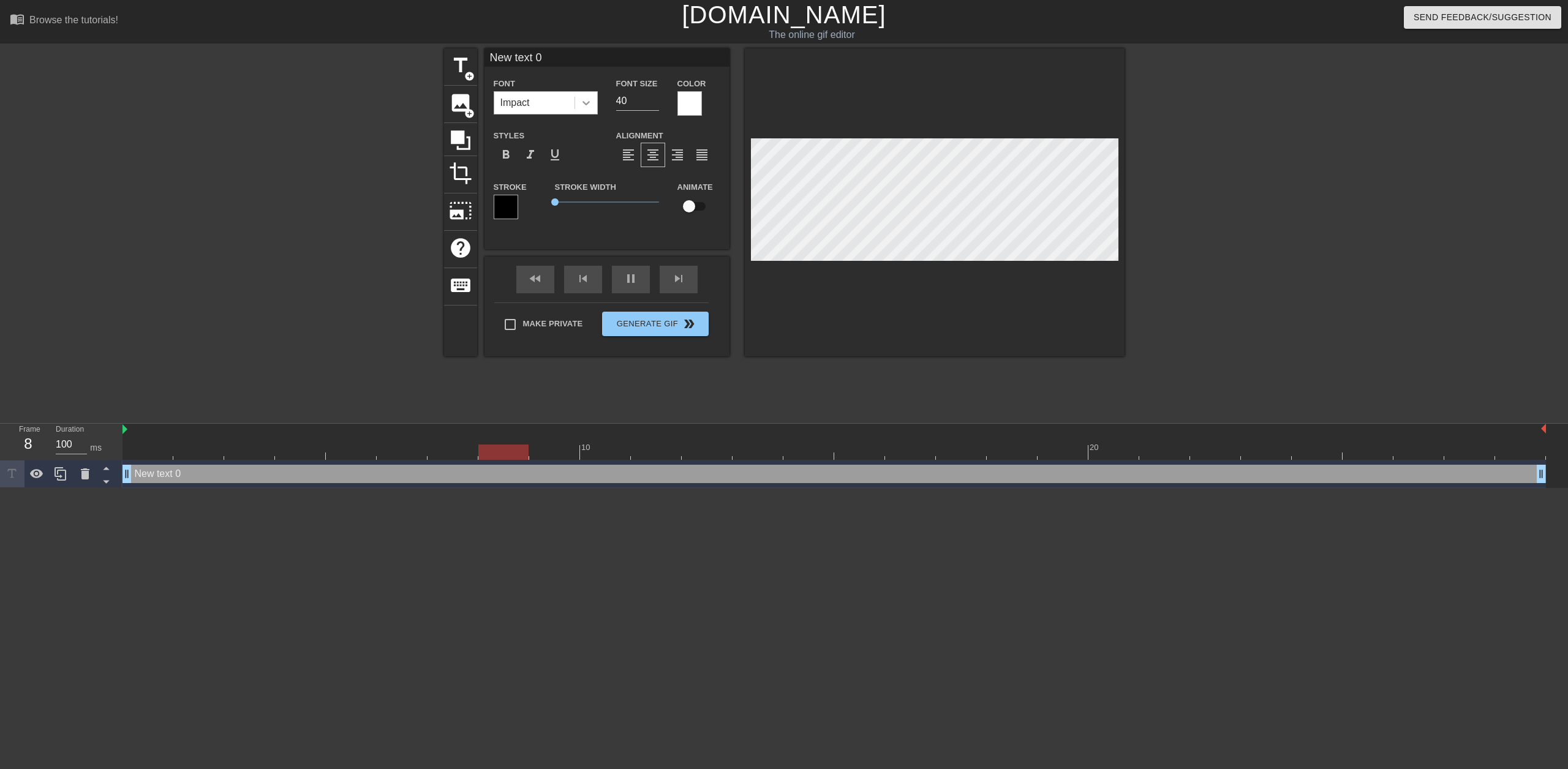
click at [594, 104] on div at bounding box center [586, 102] width 22 height 22
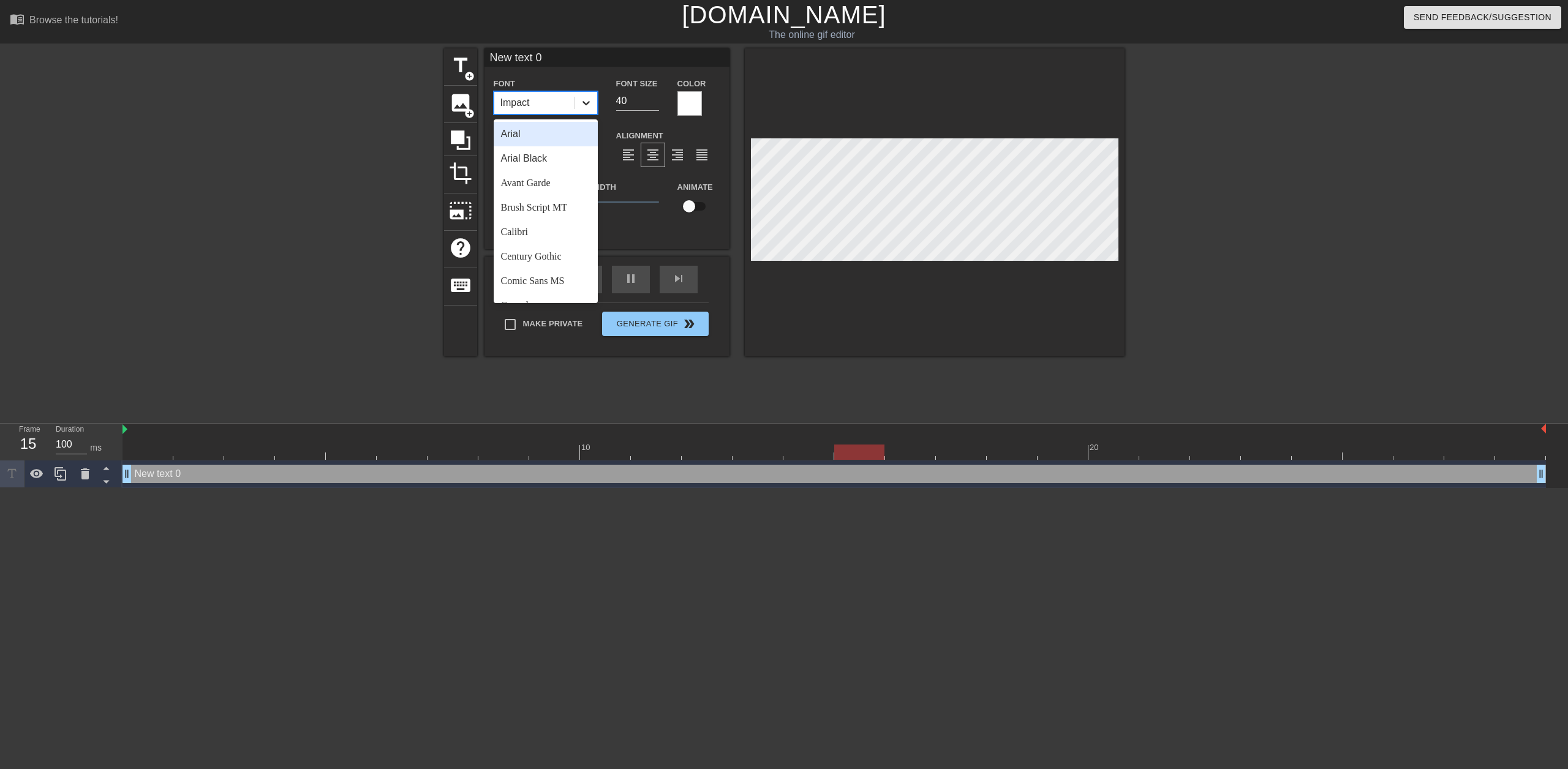
click at [594, 104] on div at bounding box center [586, 102] width 22 height 22
